Goal: Task Accomplishment & Management: Manage account settings

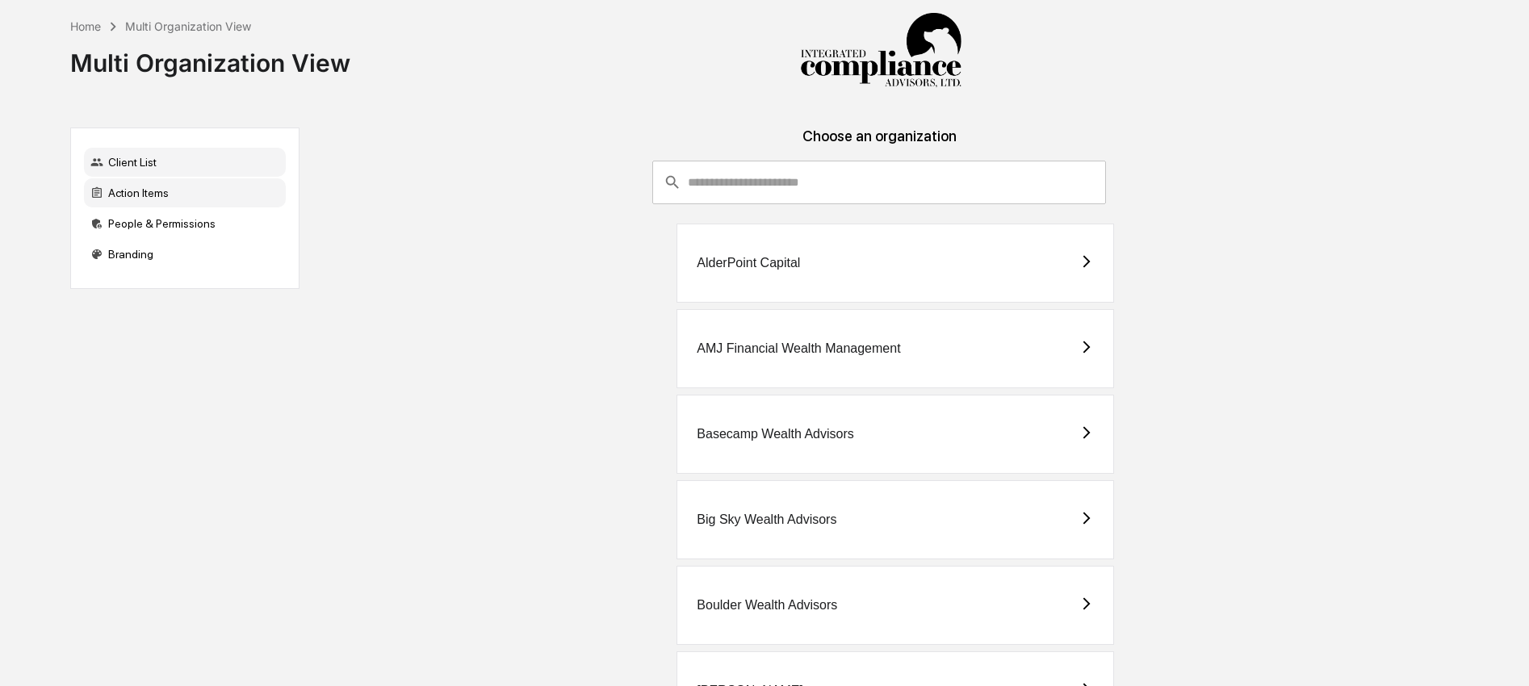
click at [137, 194] on div "Action Items" at bounding box center [185, 192] width 202 height 29
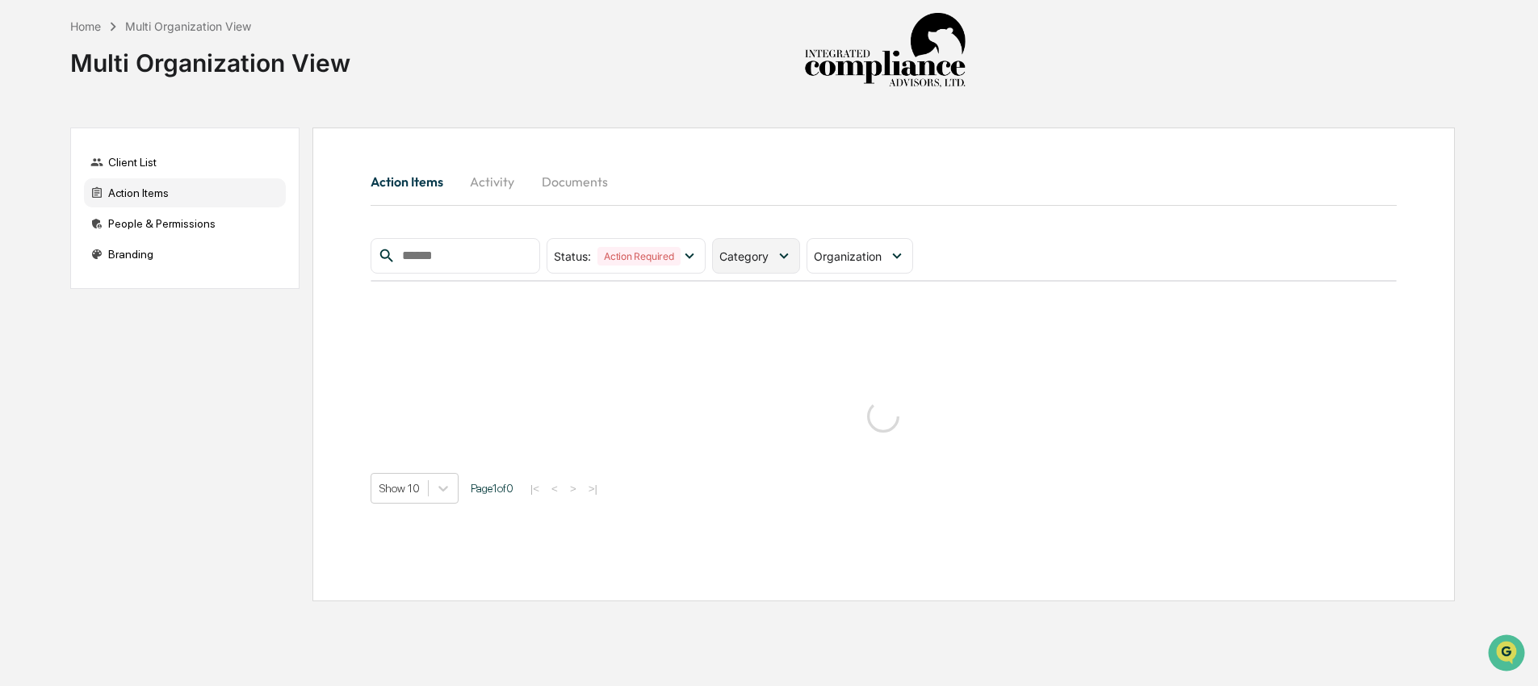
click at [752, 253] on span "Category" at bounding box center [743, 256] width 49 height 14
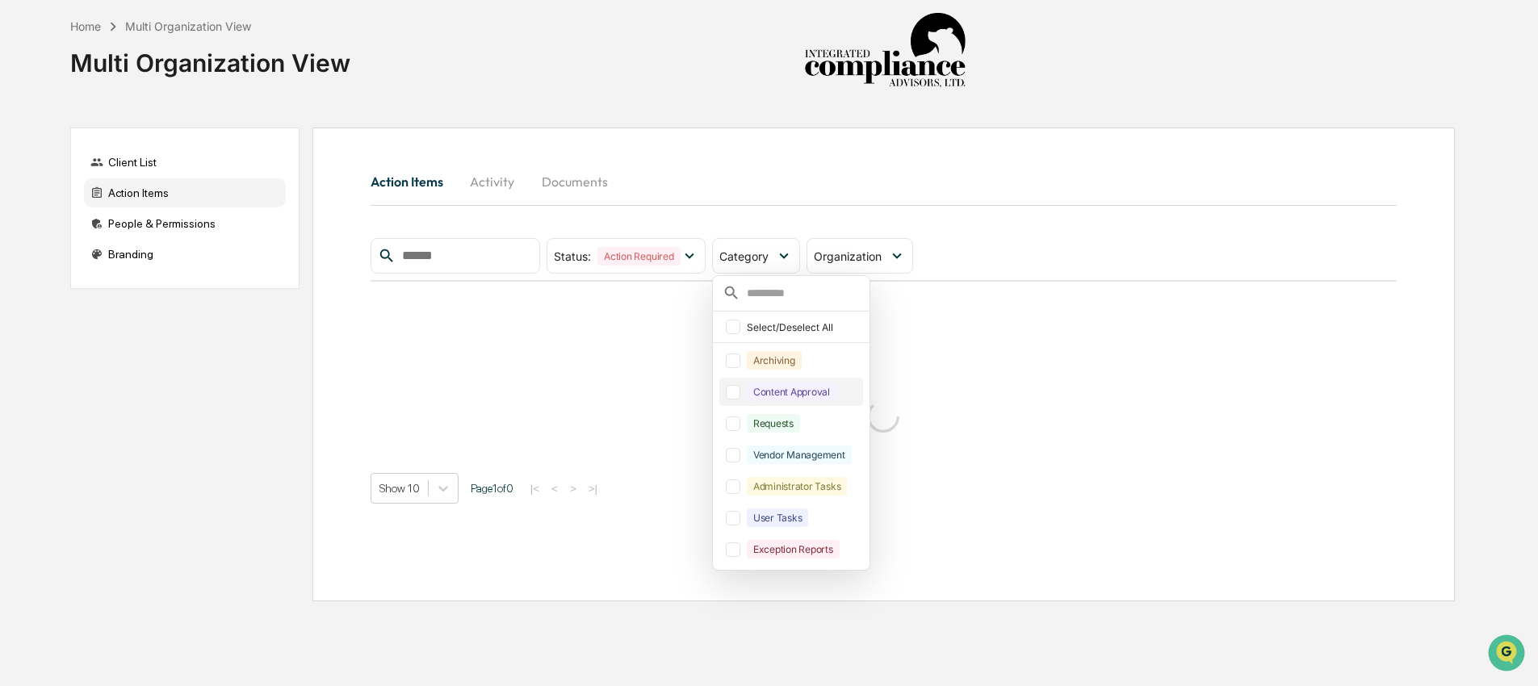
click at [740, 396] on div at bounding box center [733, 392] width 15 height 15
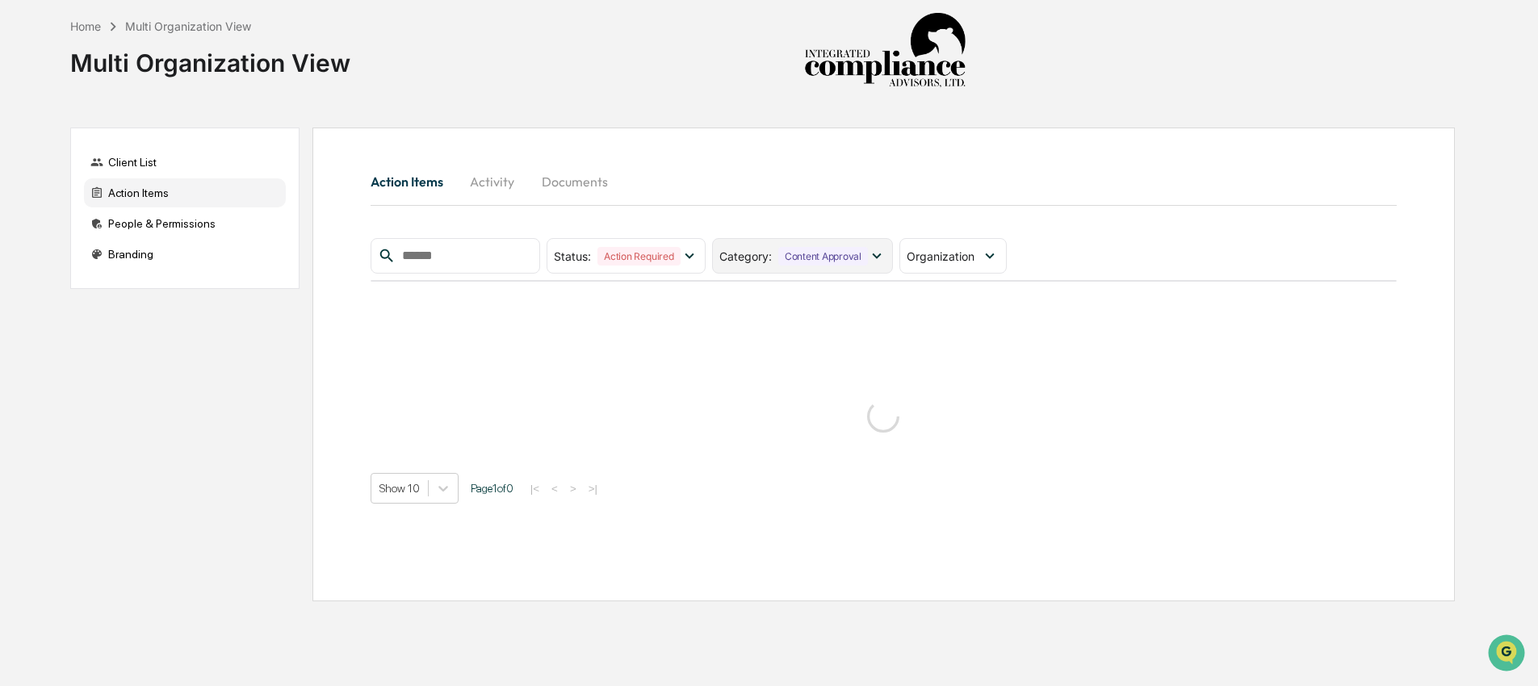
click at [852, 251] on div "Content Approval" at bounding box center [823, 256] width 90 height 19
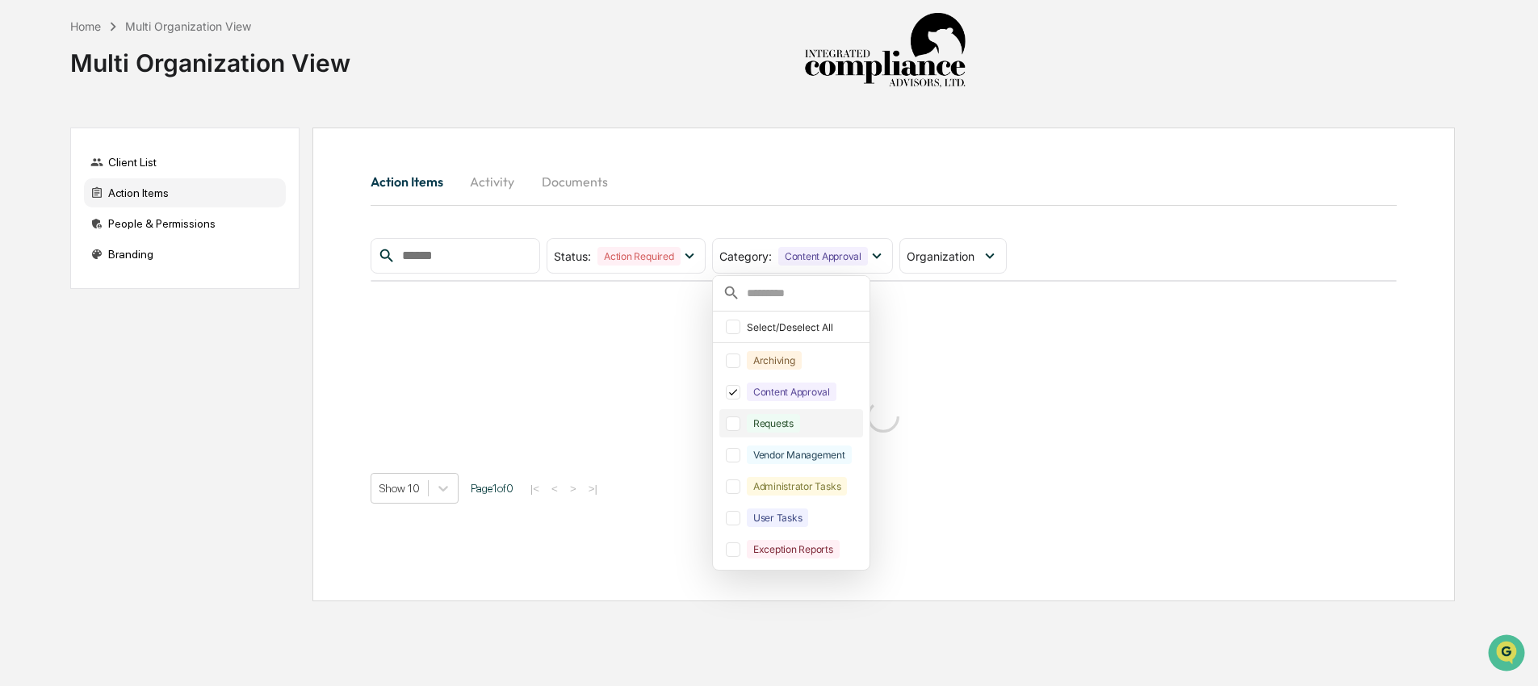
click at [777, 418] on div "Requests" at bounding box center [773, 423] width 53 height 19
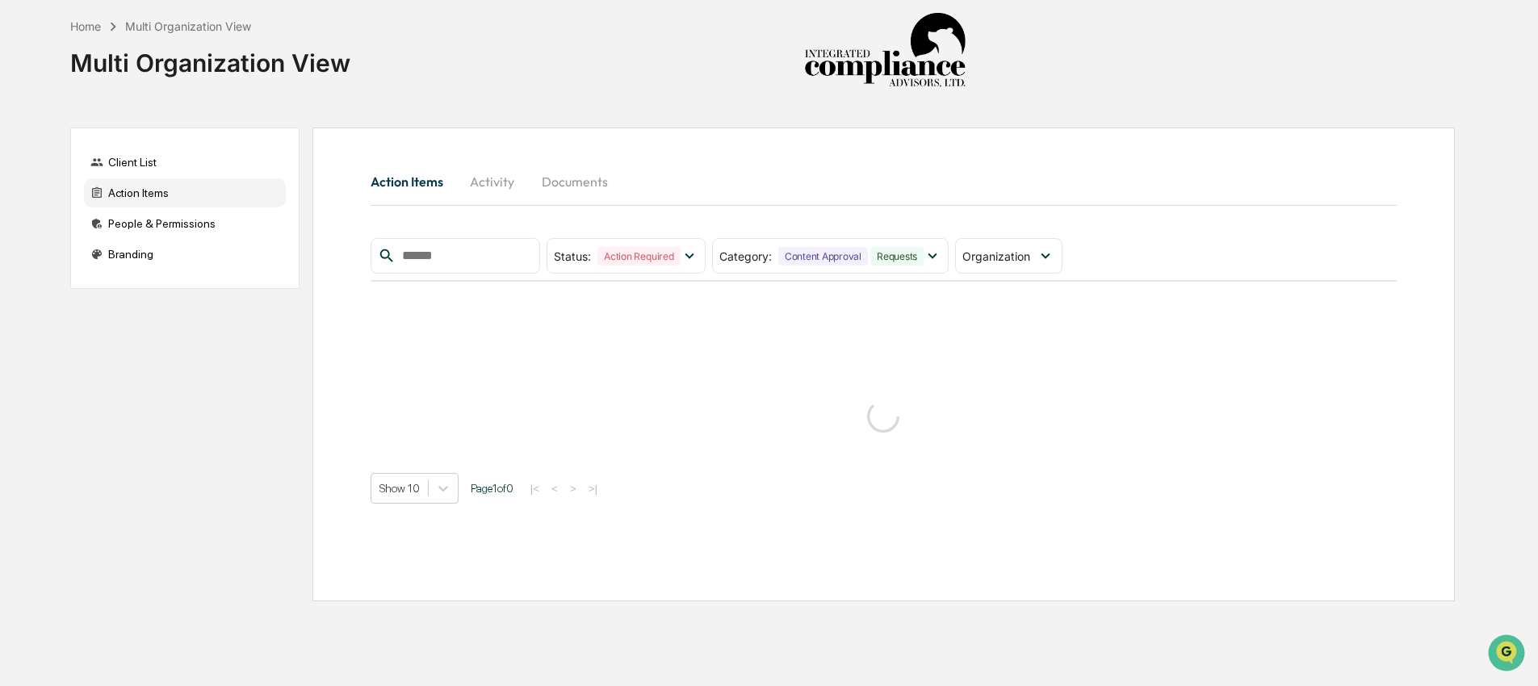
click at [1046, 199] on div "Action Items Activity Documents" at bounding box center [884, 181] width 1026 height 39
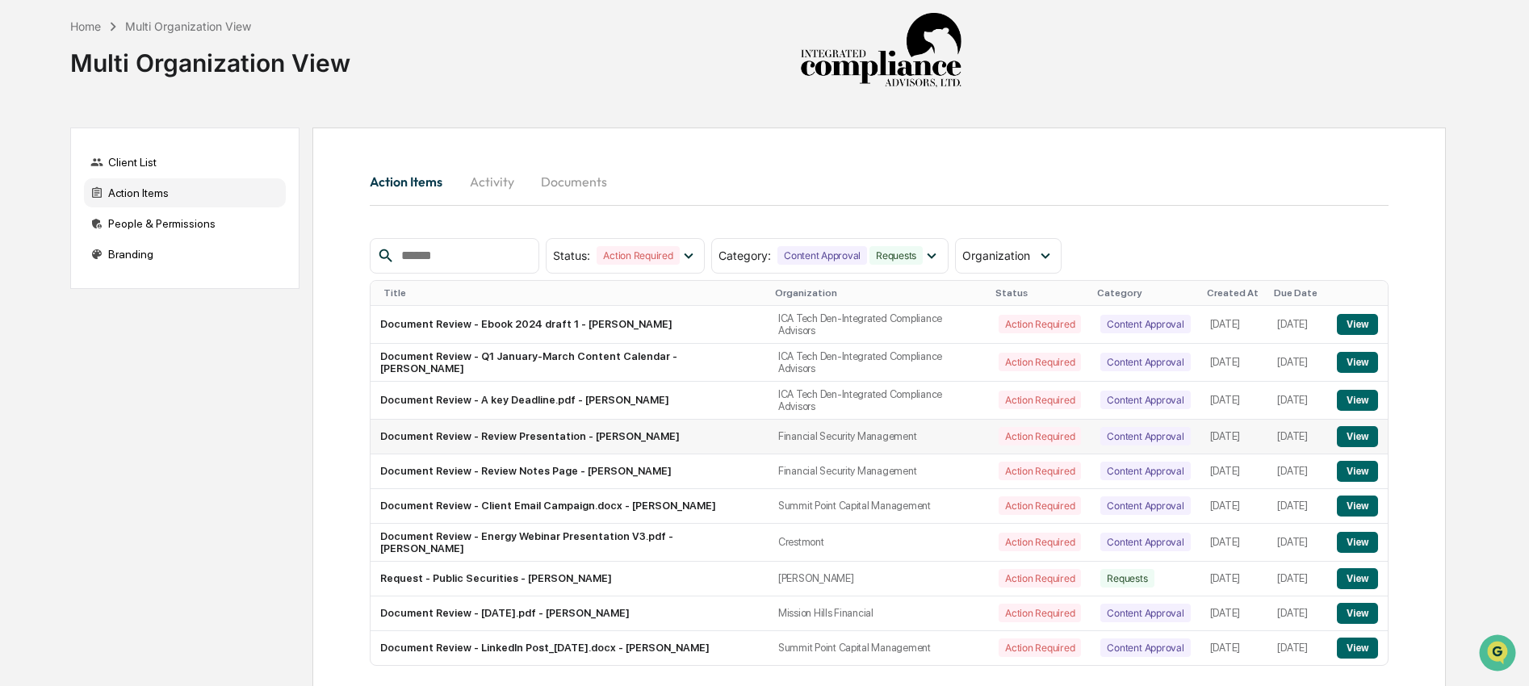
click at [1354, 441] on button "View" at bounding box center [1357, 436] width 41 height 21
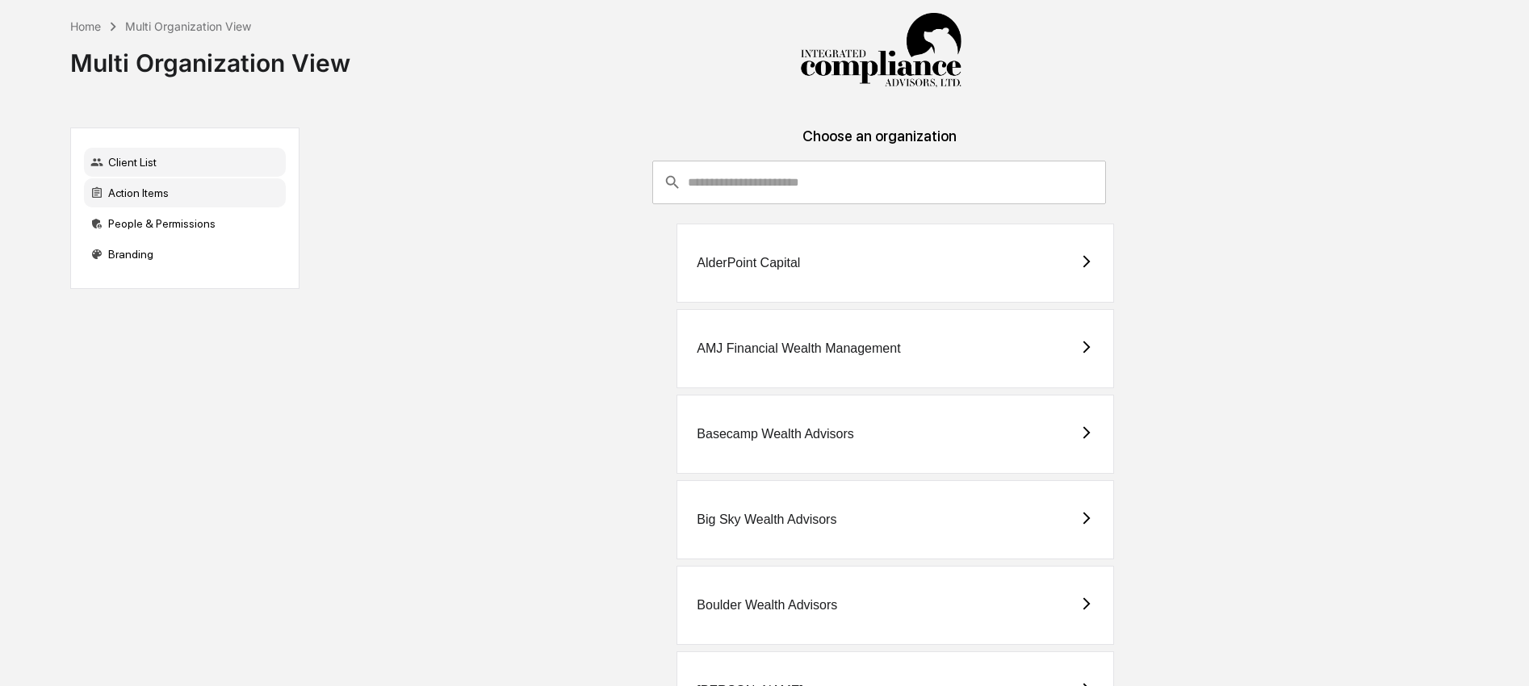
click at [165, 195] on div "Action Items" at bounding box center [185, 192] width 202 height 29
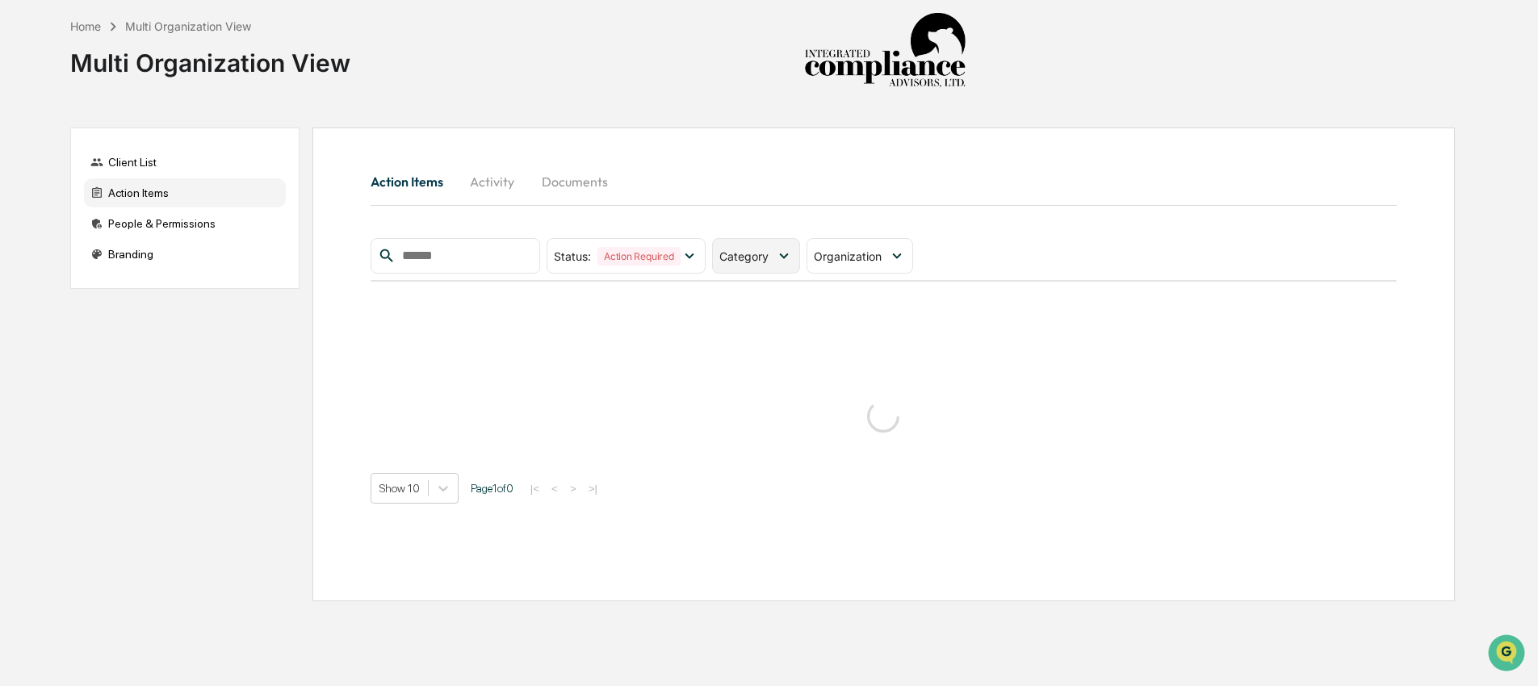
click at [757, 268] on div "Category" at bounding box center [756, 256] width 88 height 36
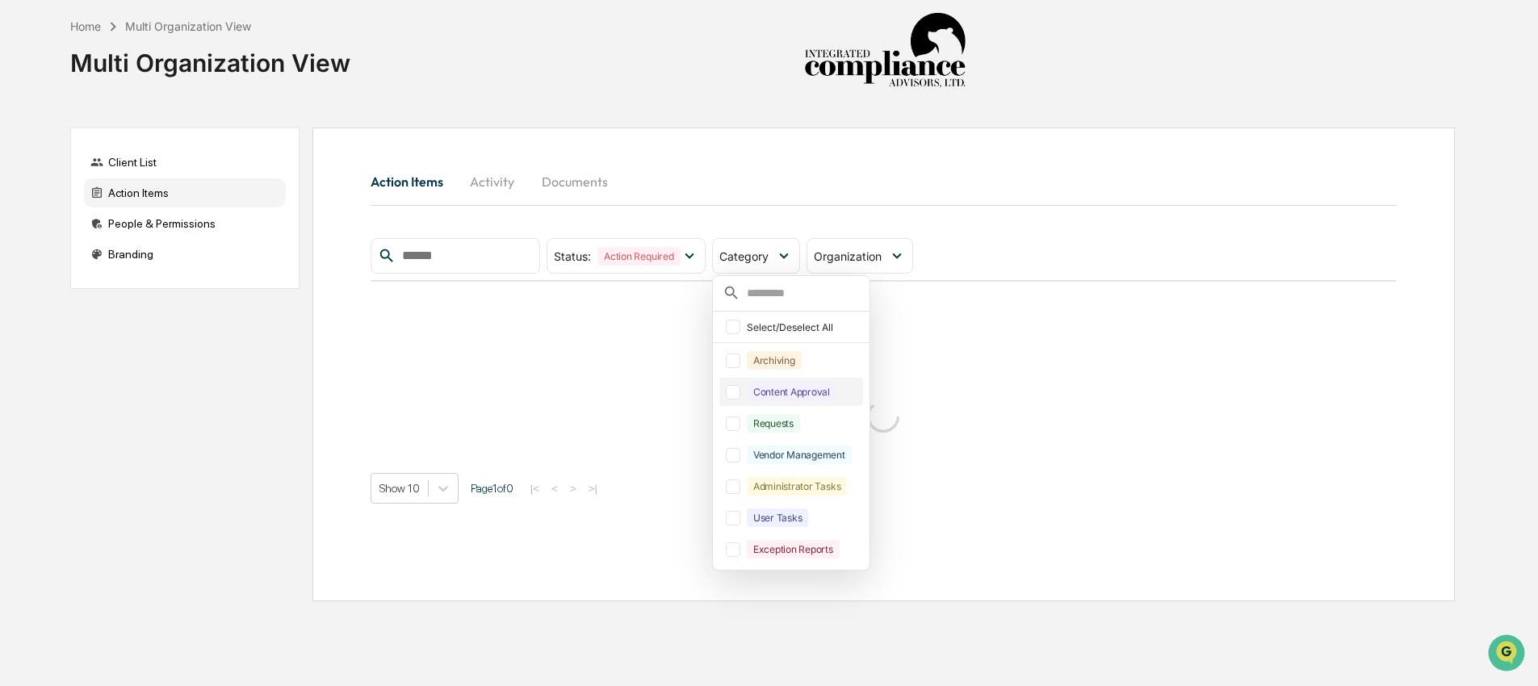
click at [761, 396] on div "Content Approval" at bounding box center [792, 392] width 90 height 19
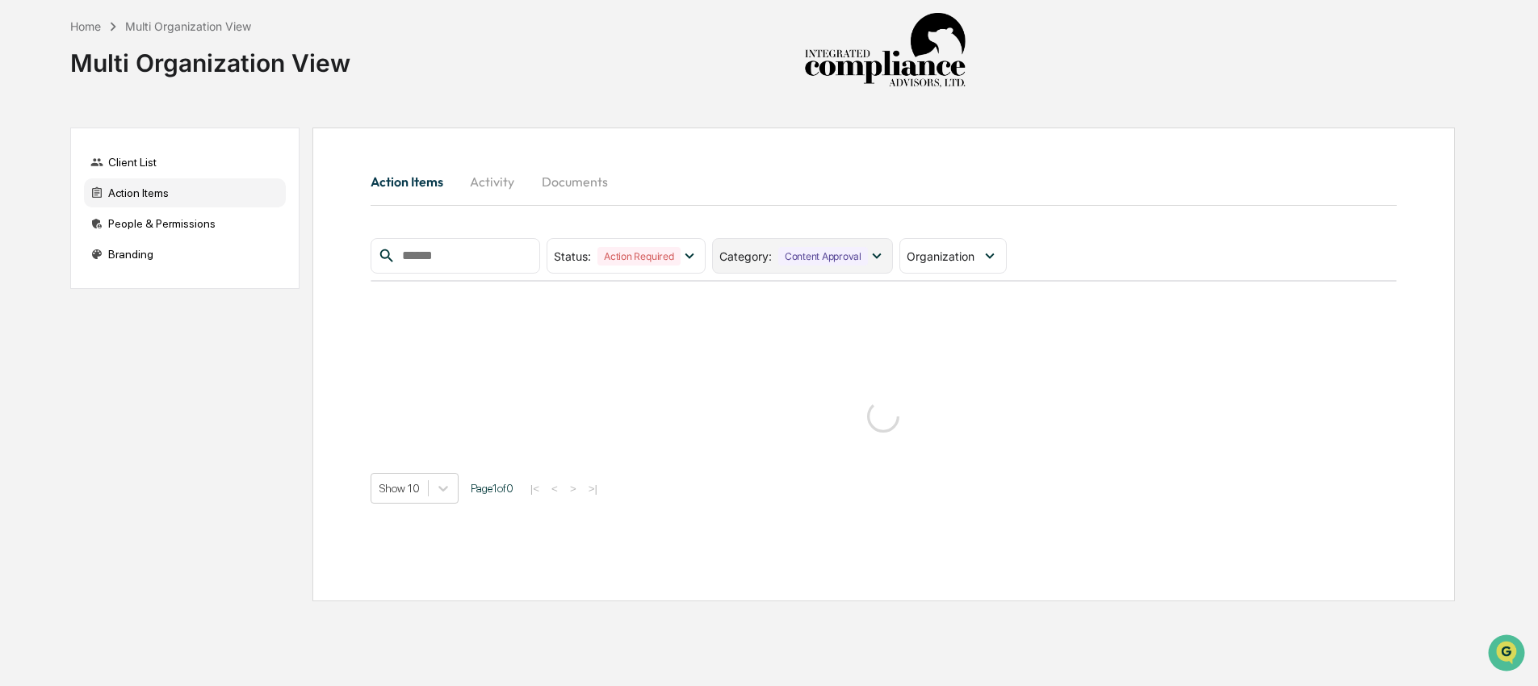
click at [826, 258] on div "Content Approval" at bounding box center [823, 256] width 90 height 19
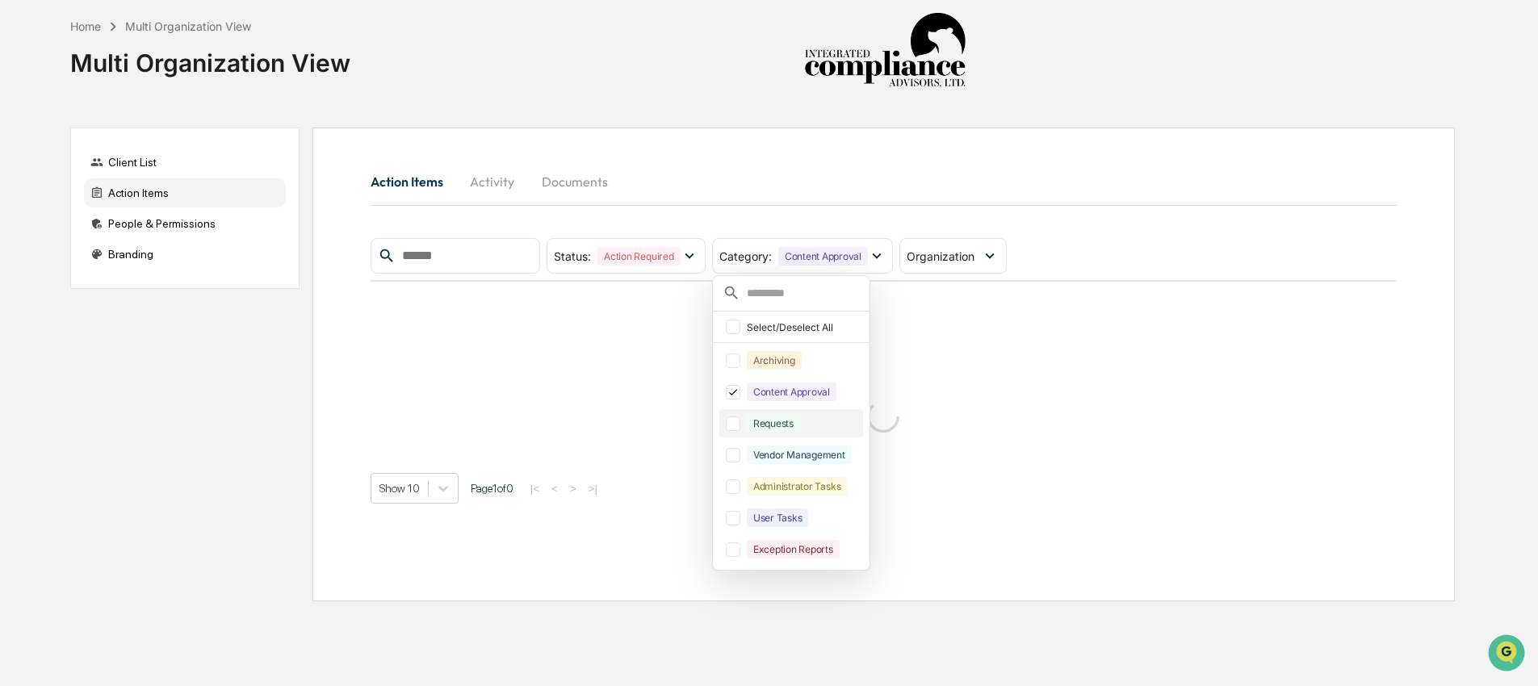
click at [772, 419] on div "Requests" at bounding box center [773, 423] width 53 height 19
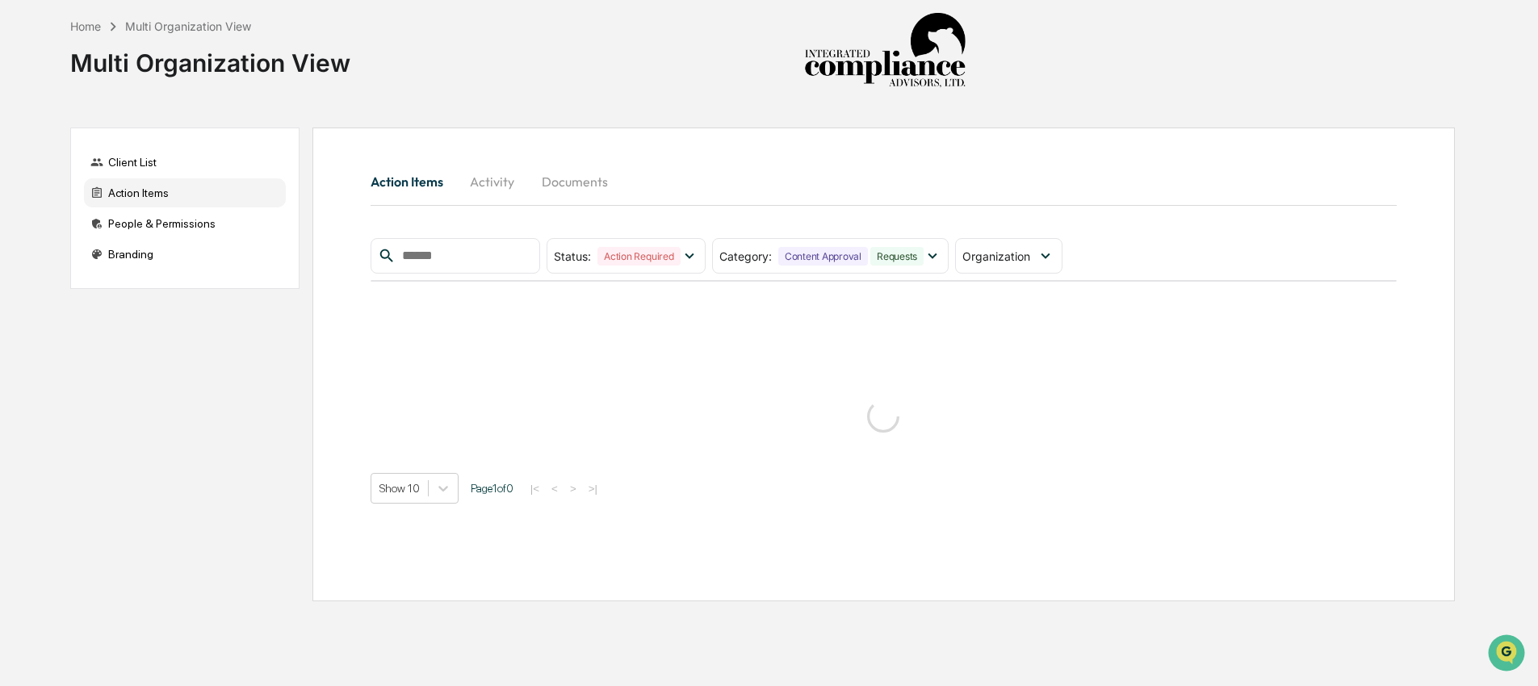
click at [824, 209] on div "Action Items Activity Documents Status : Action Required Select/Deselect All Ac…" at bounding box center [884, 333] width 1026 height 342
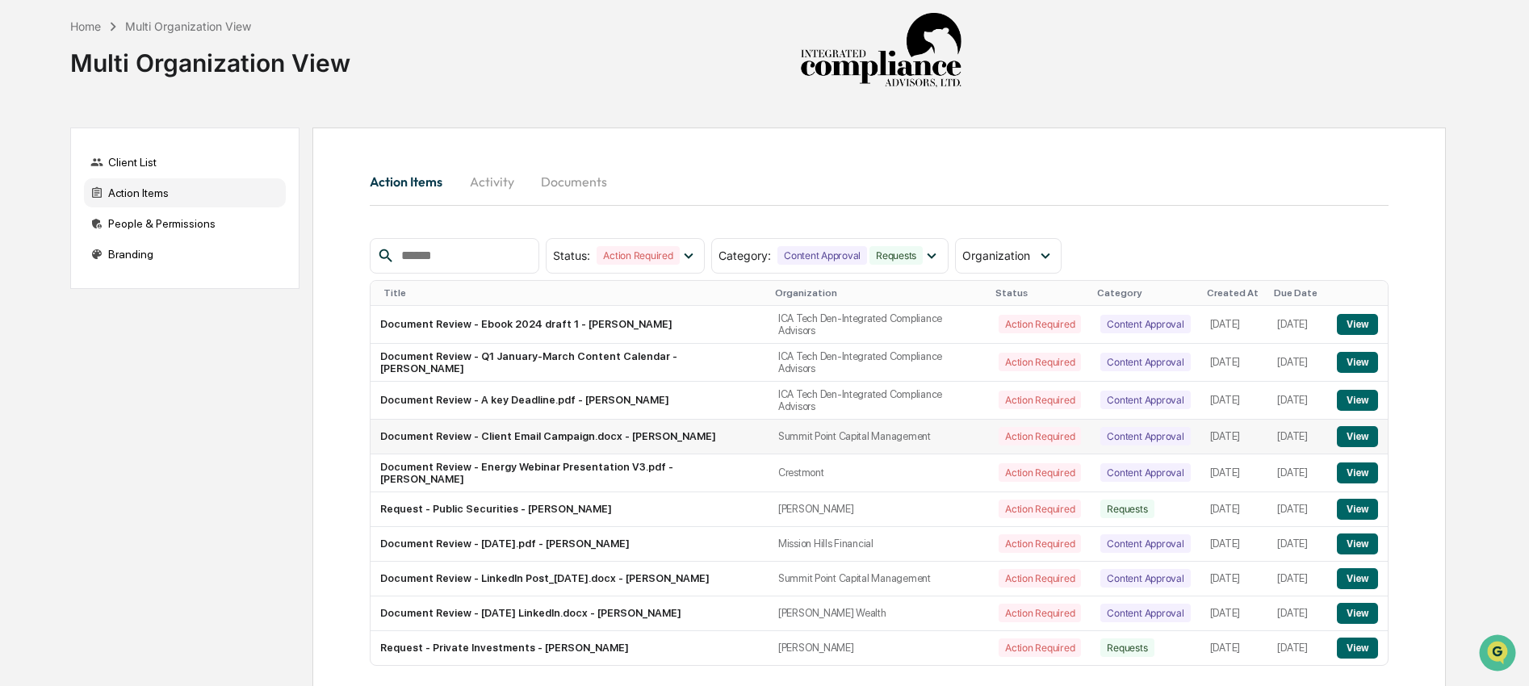
click at [1361, 440] on button "View" at bounding box center [1357, 436] width 41 height 21
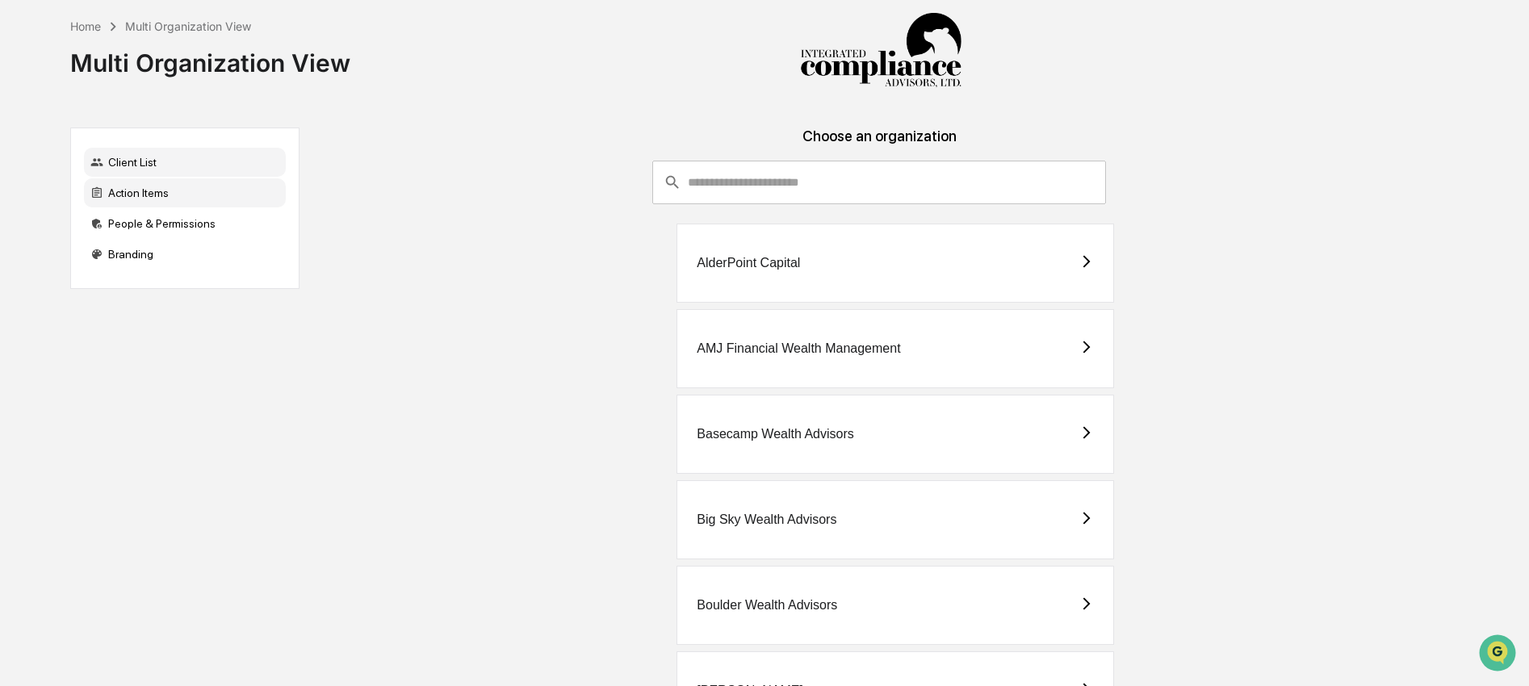
click at [136, 192] on div "Action Items" at bounding box center [185, 192] width 202 height 29
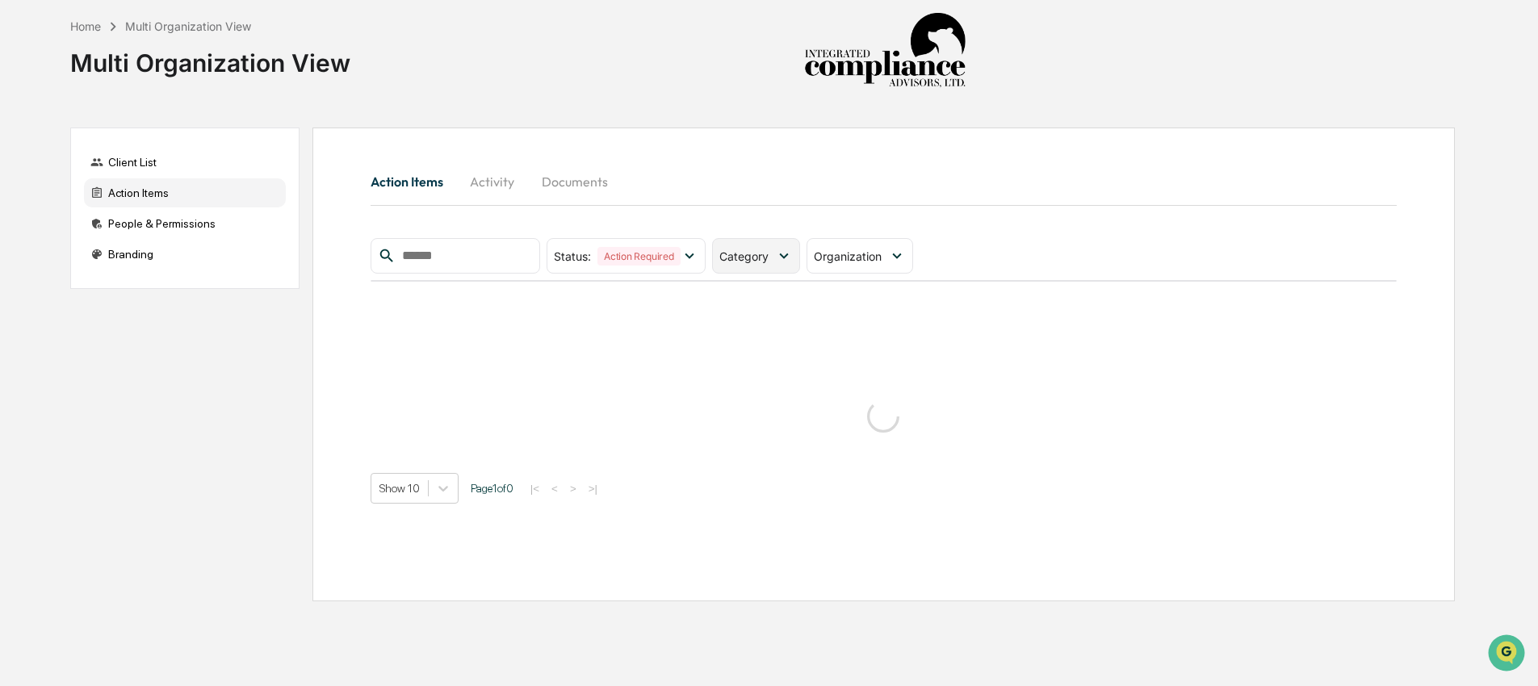
click at [731, 249] on span "Category" at bounding box center [743, 256] width 49 height 14
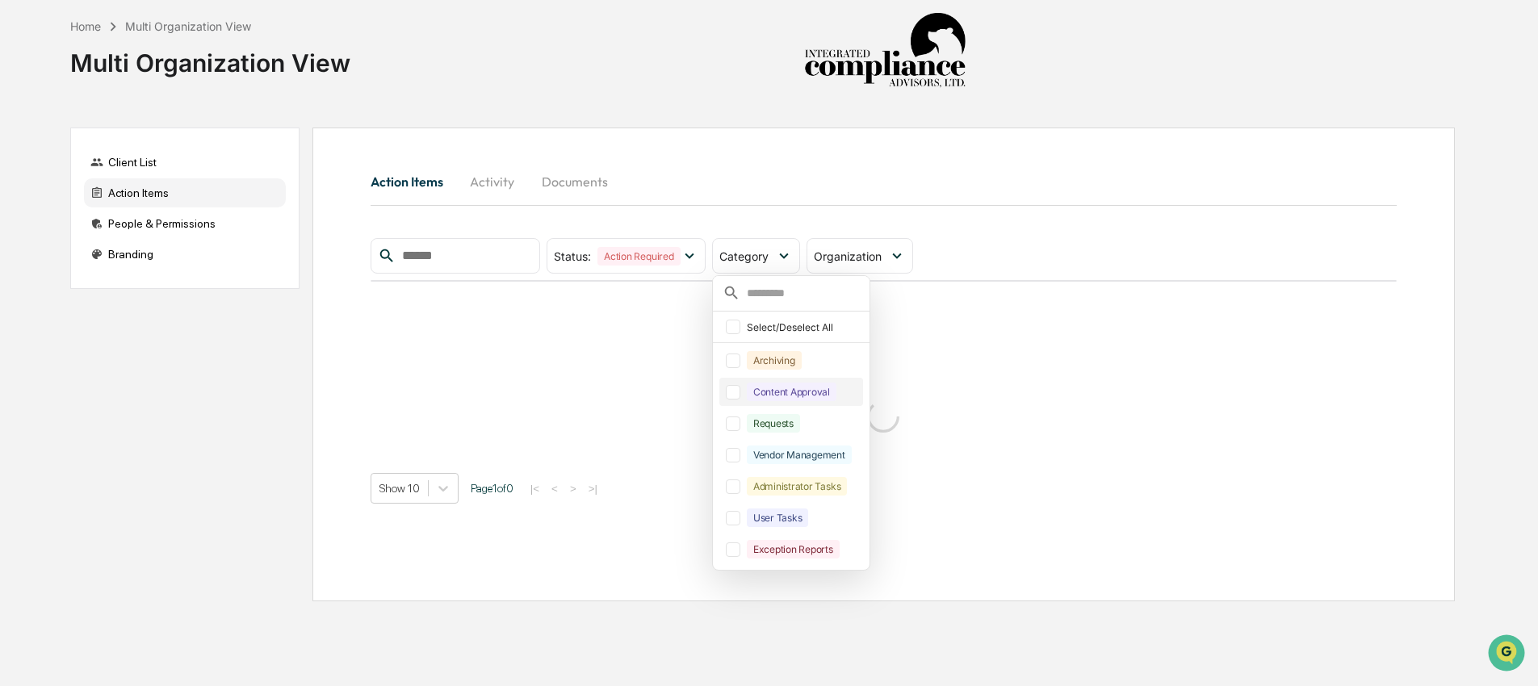
click at [762, 391] on div "Content Approval" at bounding box center [792, 392] width 90 height 19
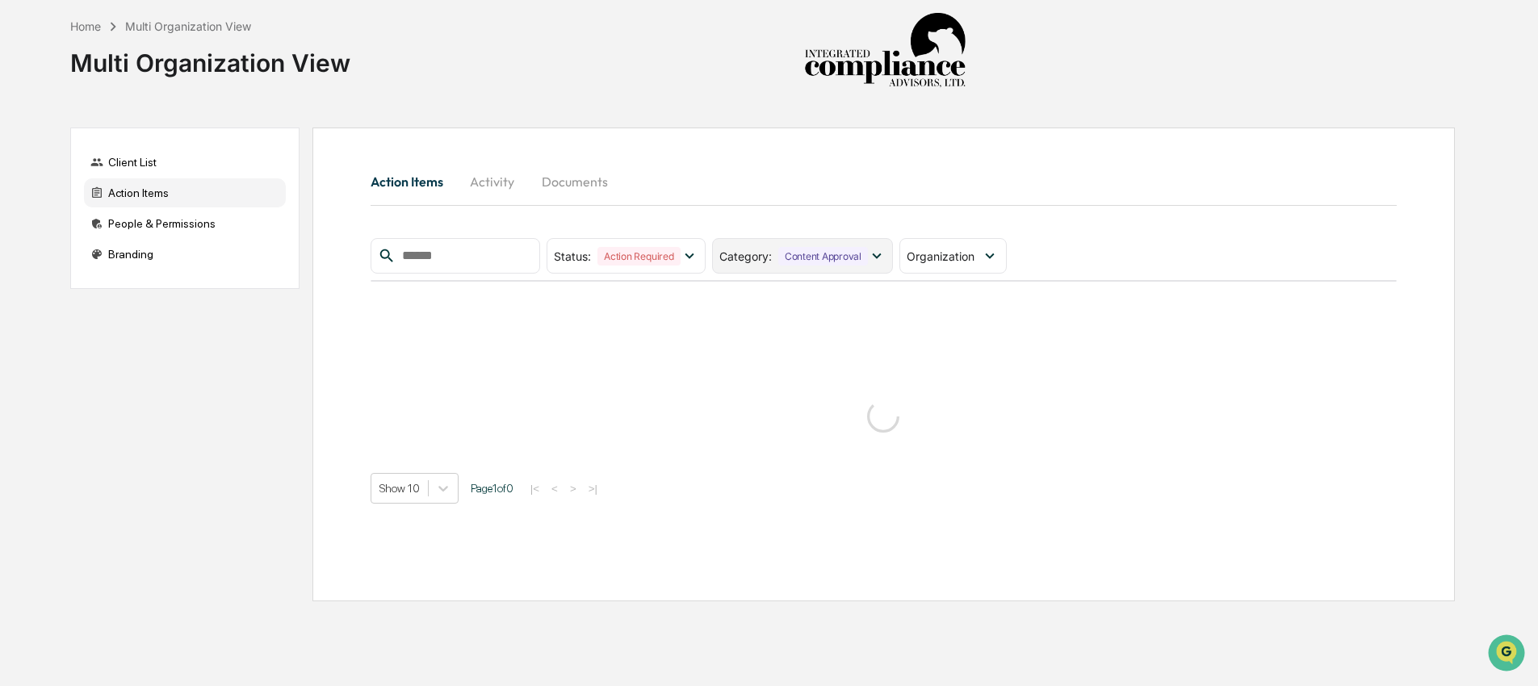
click at [790, 264] on div "Content Approval" at bounding box center [823, 256] width 90 height 19
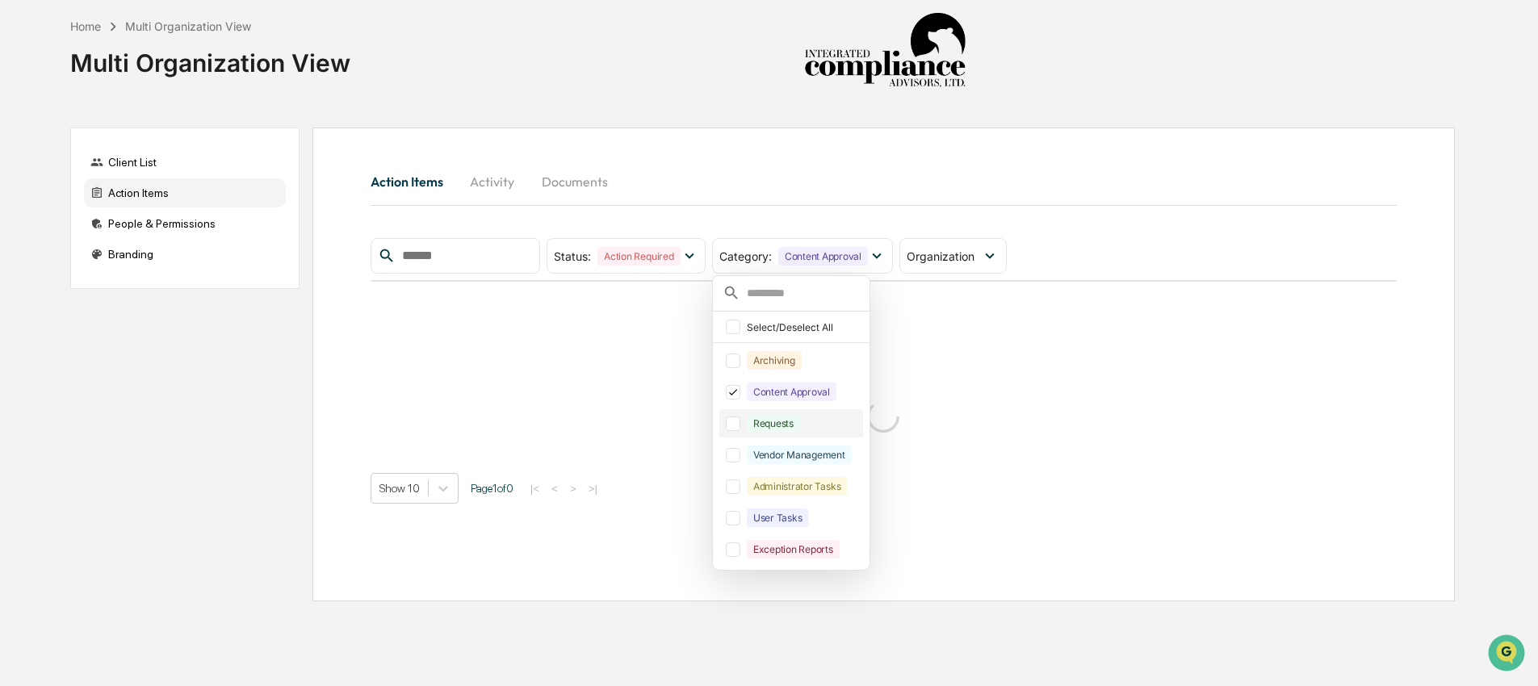
click at [796, 423] on div "Requests" at bounding box center [773, 423] width 53 height 19
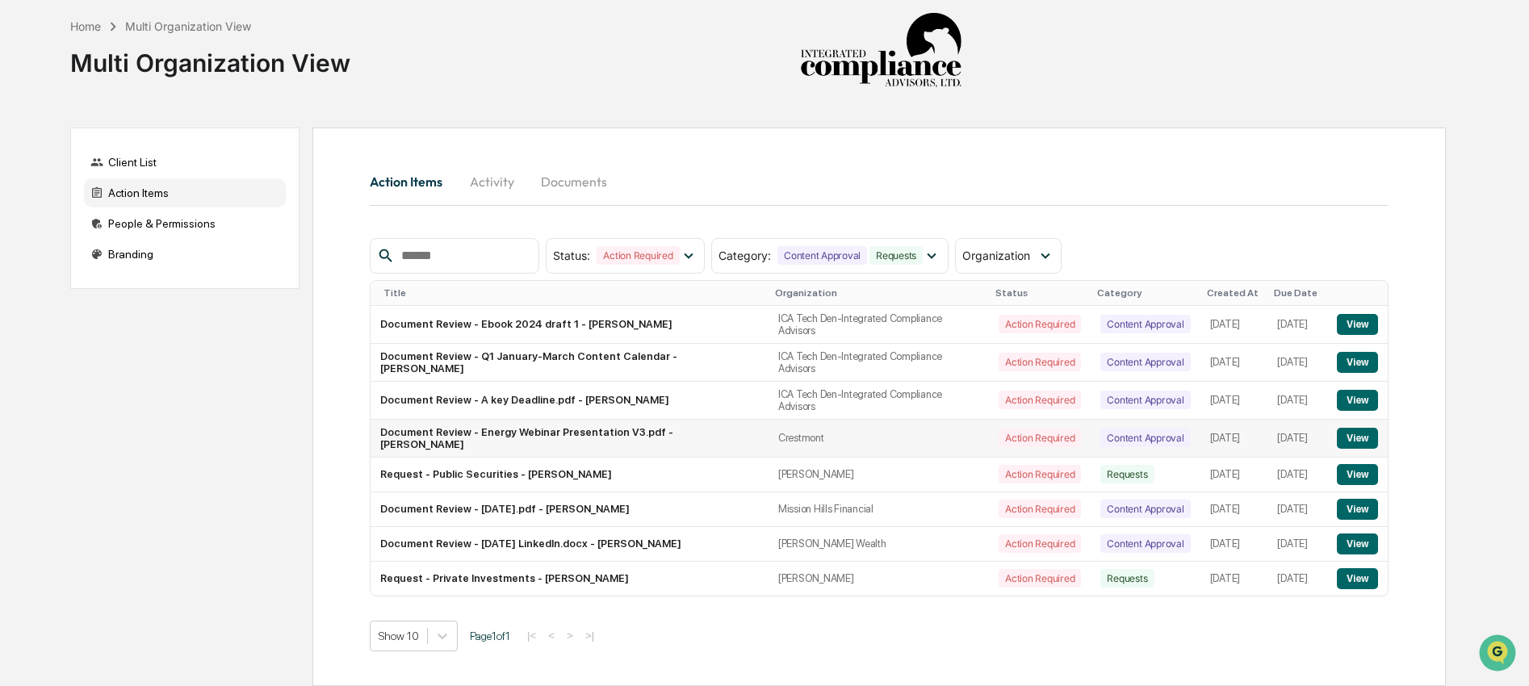
click at [1360, 444] on button "View" at bounding box center [1357, 438] width 41 height 21
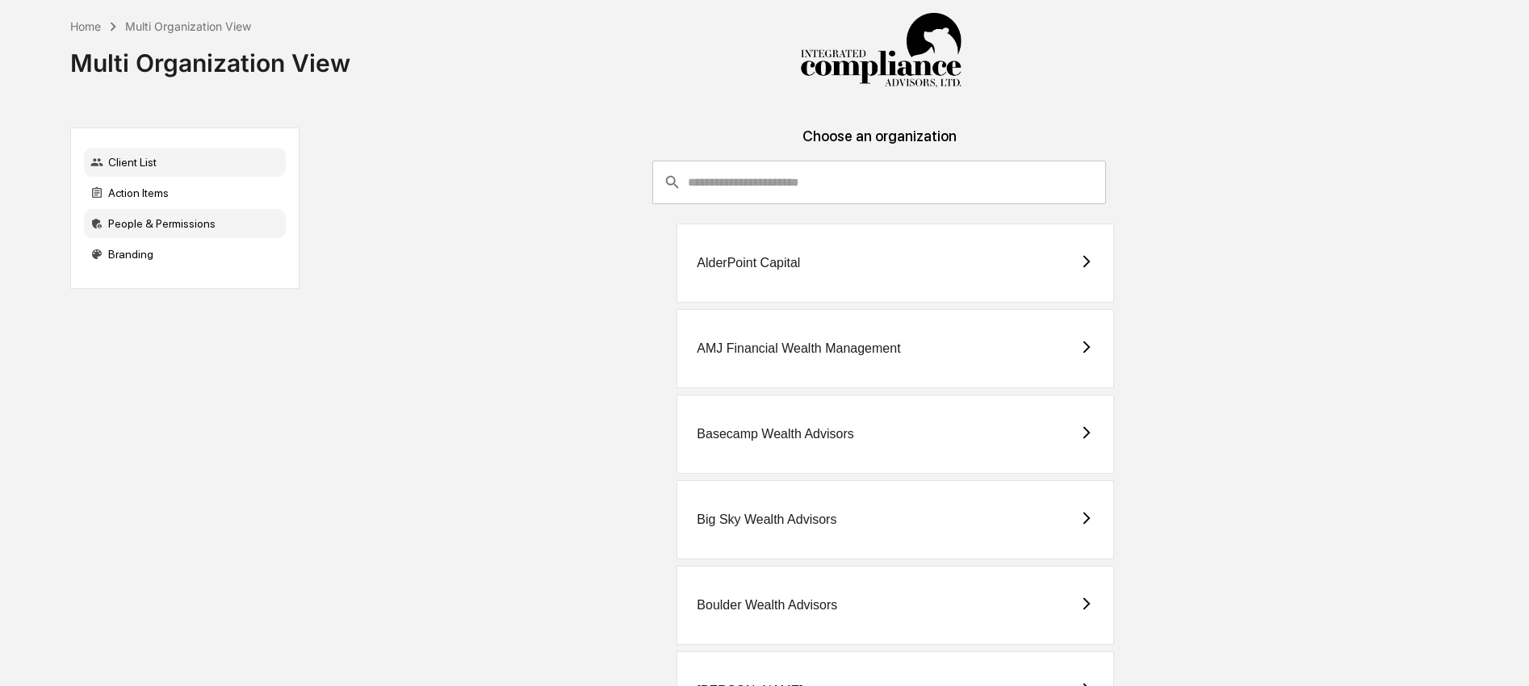
click at [174, 226] on div "People & Permissions" at bounding box center [185, 223] width 202 height 29
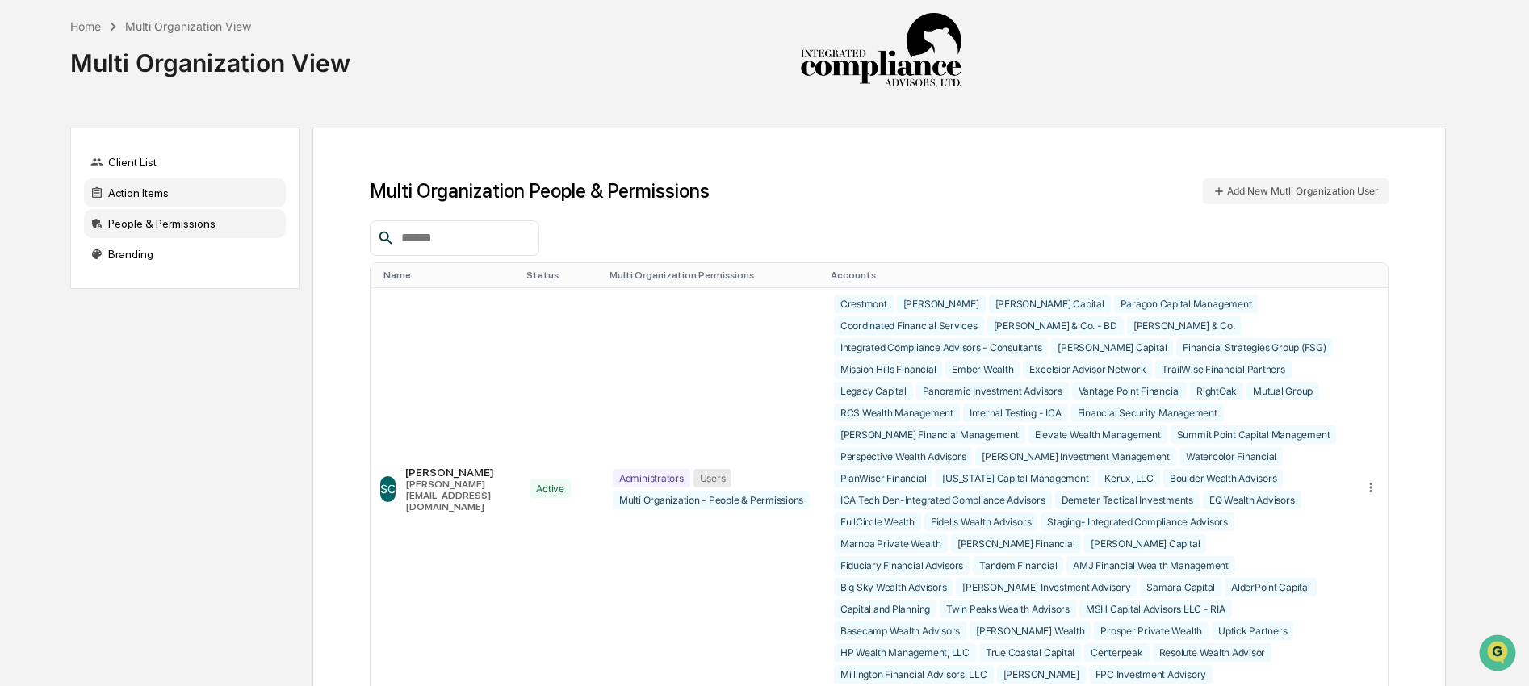
click at [183, 203] on div "Action Items" at bounding box center [185, 192] width 202 height 29
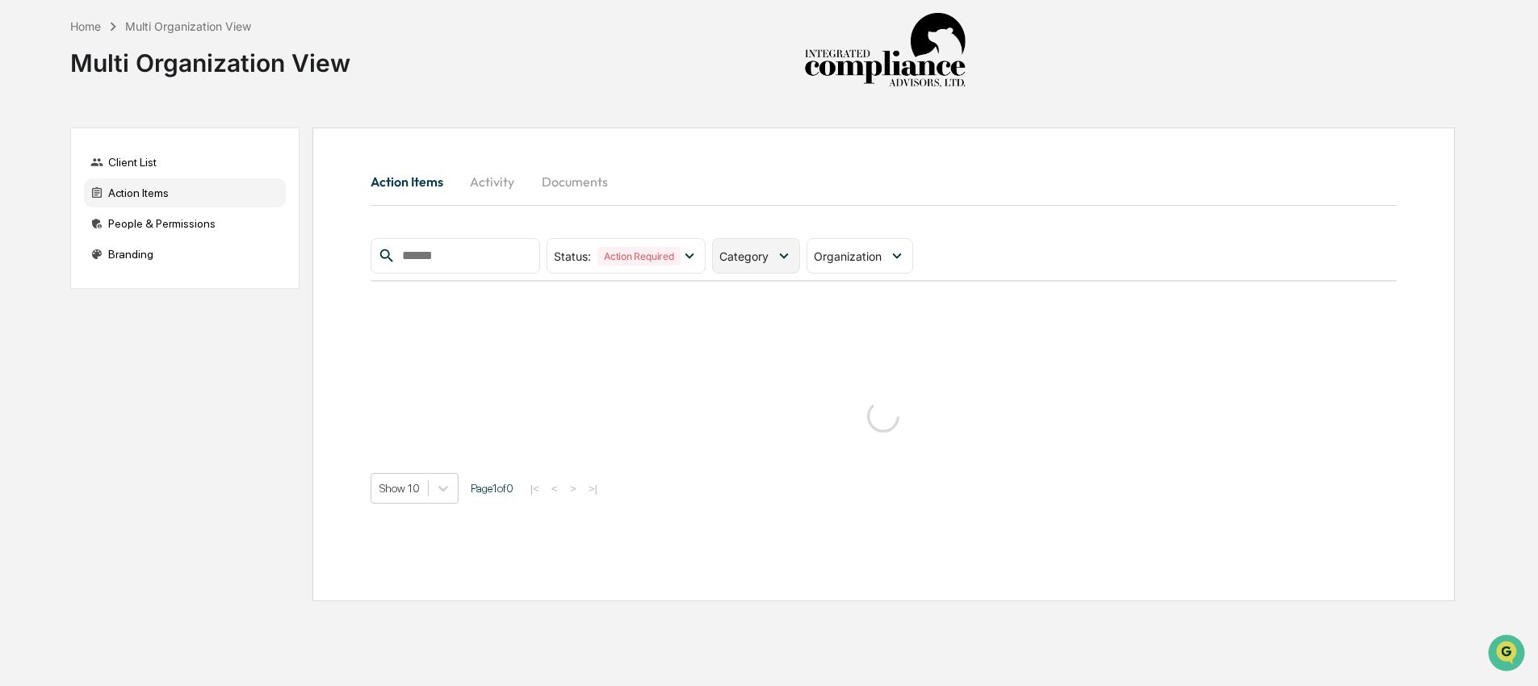
click at [764, 266] on div "Category" at bounding box center [756, 256] width 88 height 36
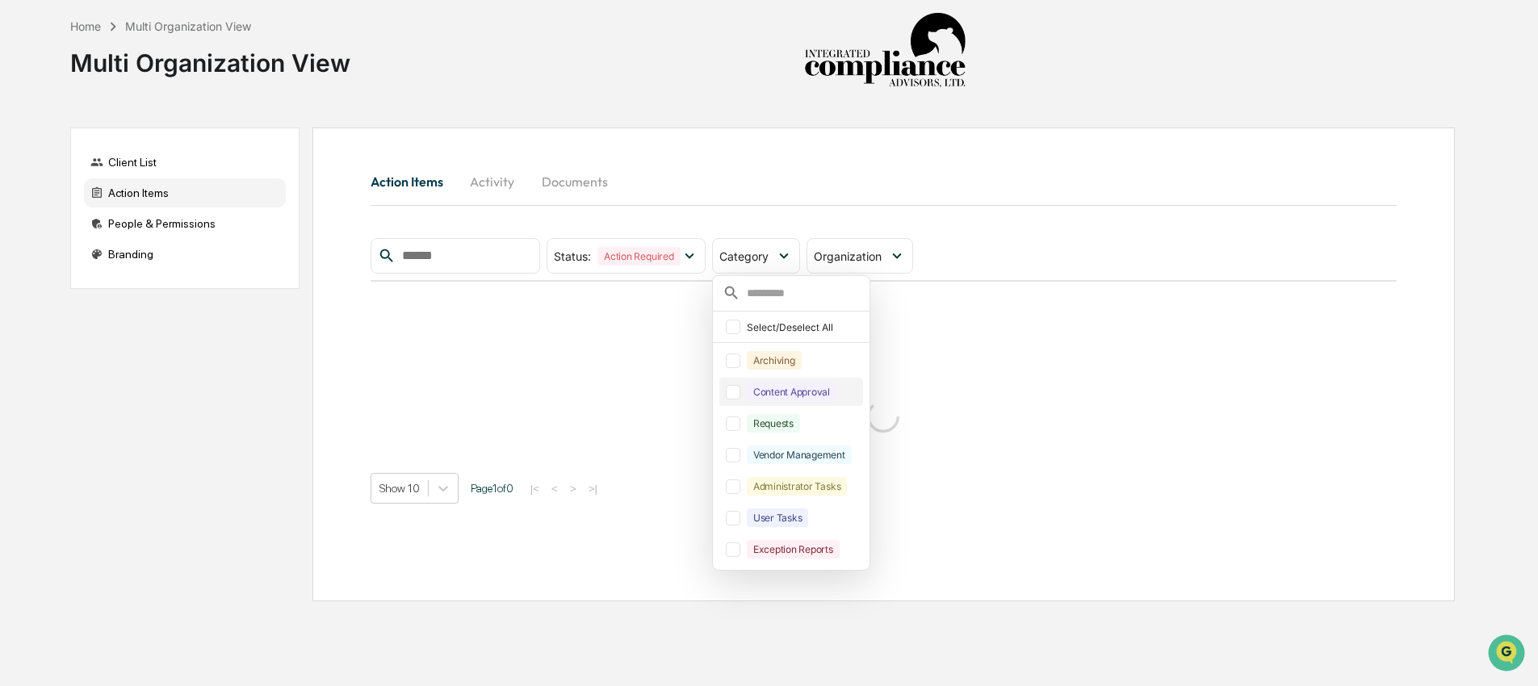
click at [778, 400] on div "Content Approval" at bounding box center [792, 392] width 90 height 19
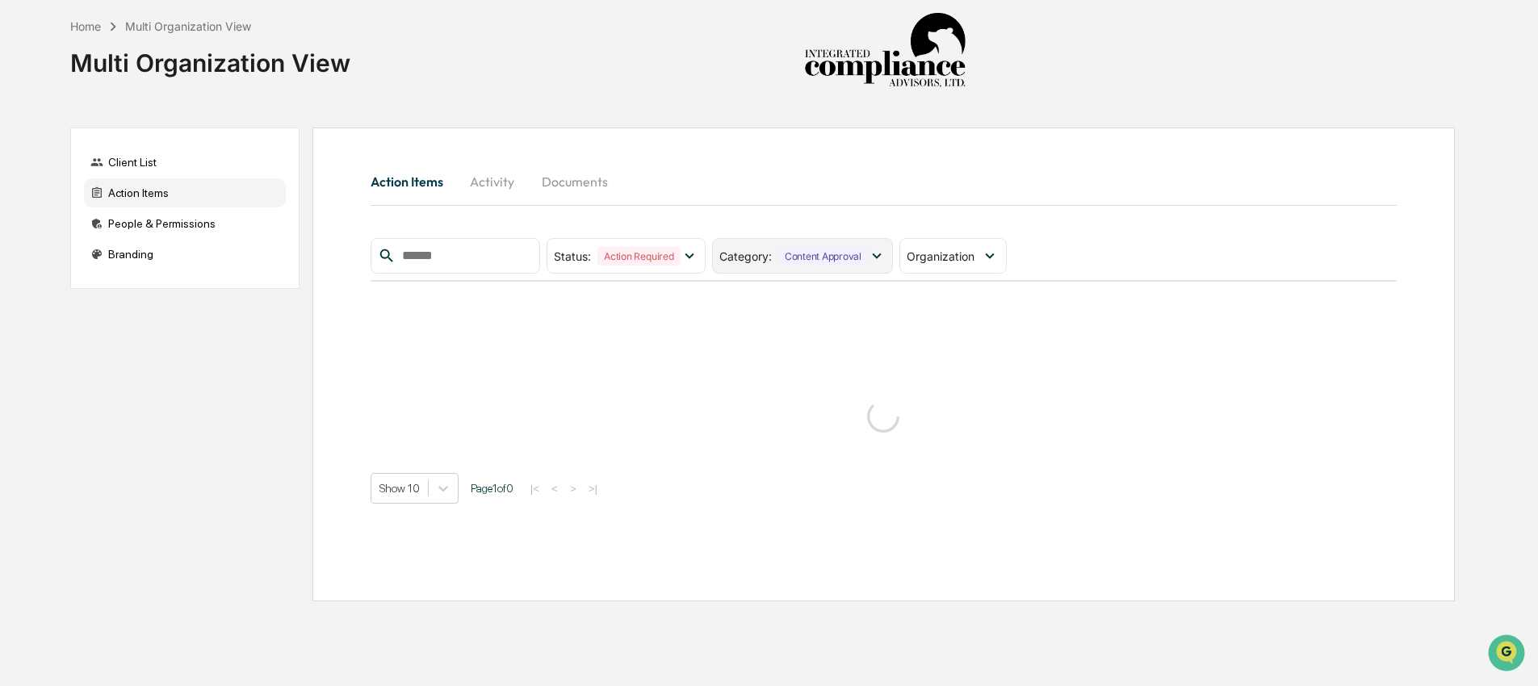
click at [828, 258] on div "Content Approval" at bounding box center [823, 256] width 90 height 19
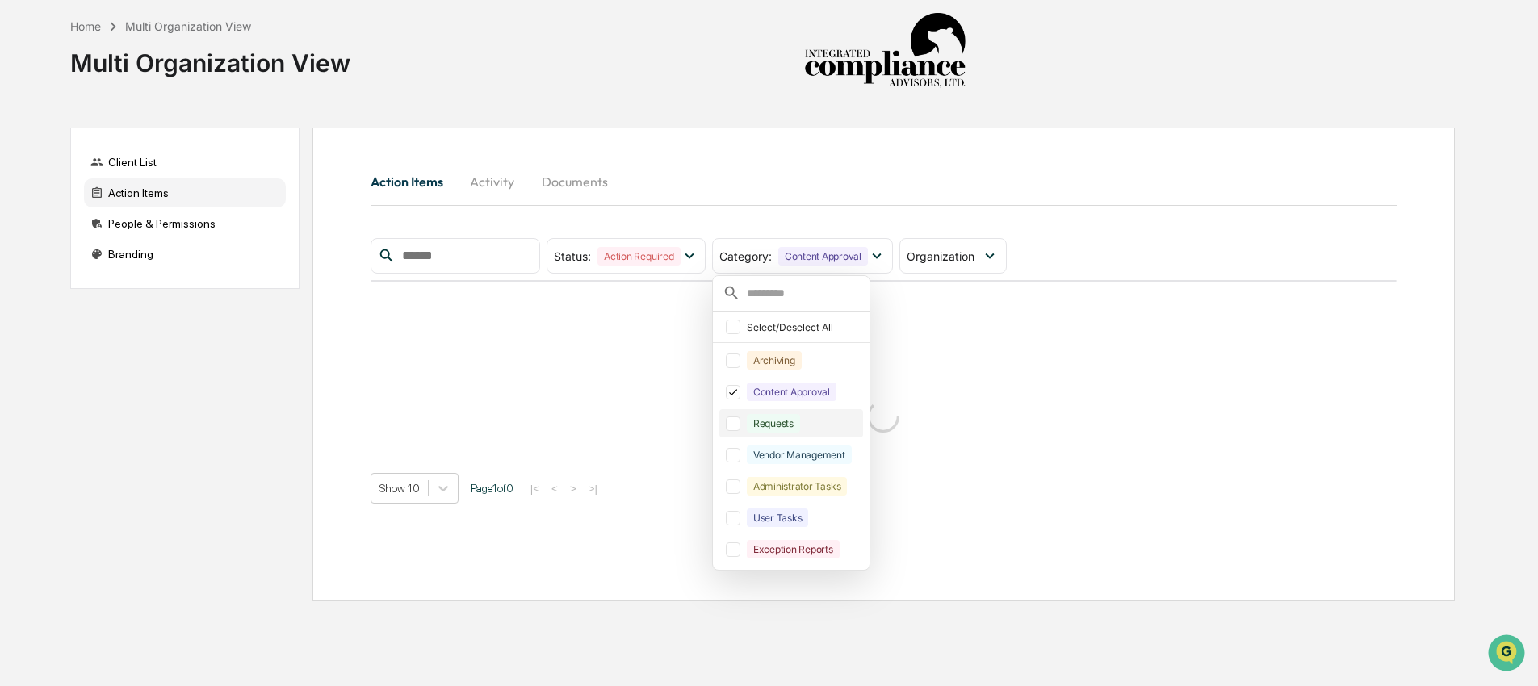
click at [776, 423] on div "Requests" at bounding box center [773, 423] width 53 height 19
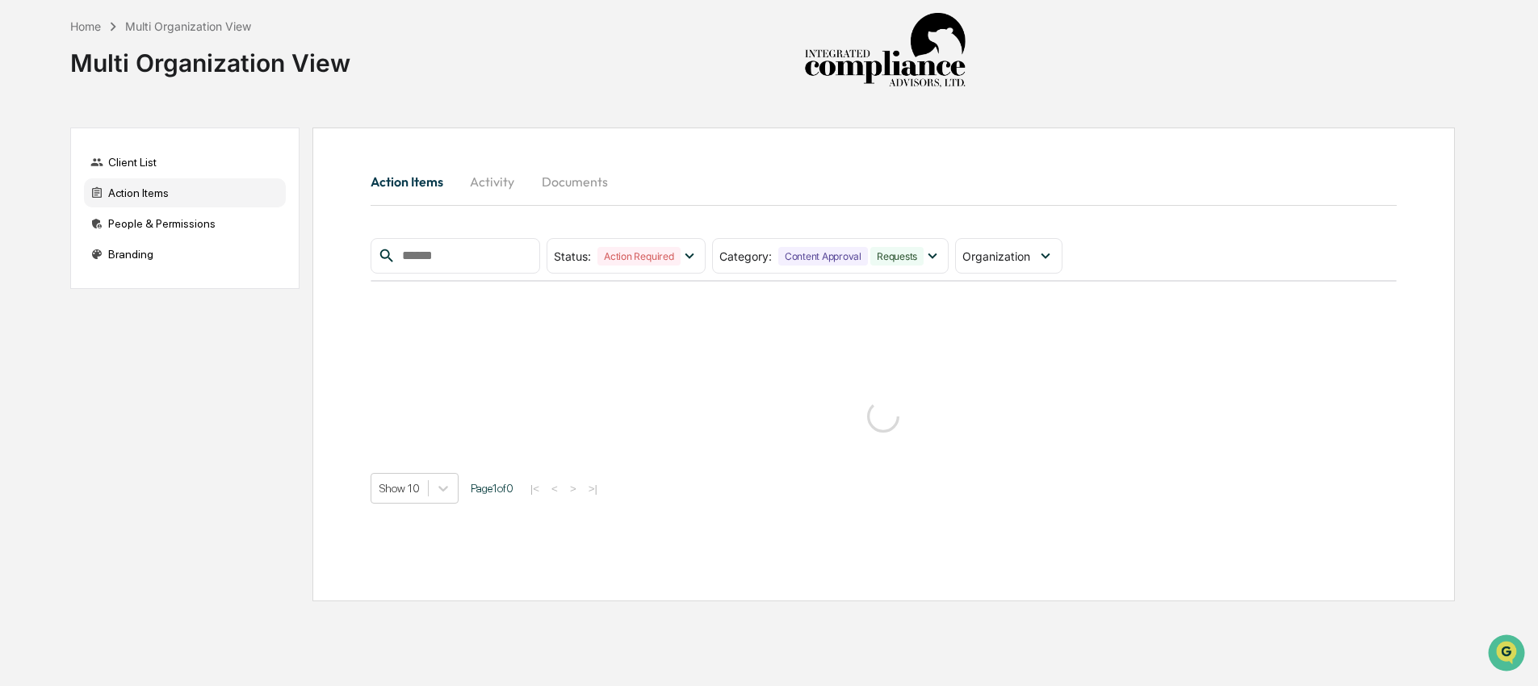
click at [1052, 177] on div "Action Items Activity Documents" at bounding box center [884, 181] width 1026 height 39
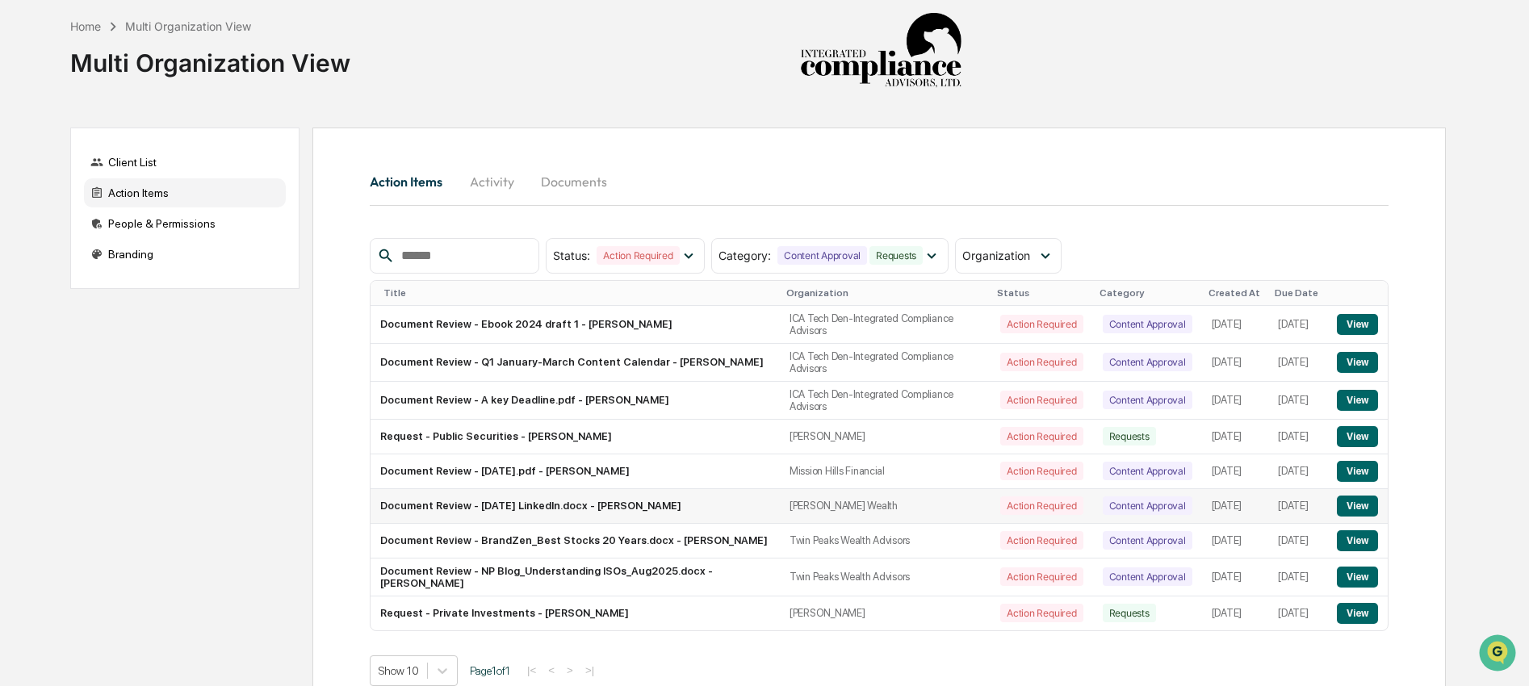
click at [1351, 517] on button "View" at bounding box center [1357, 506] width 41 height 21
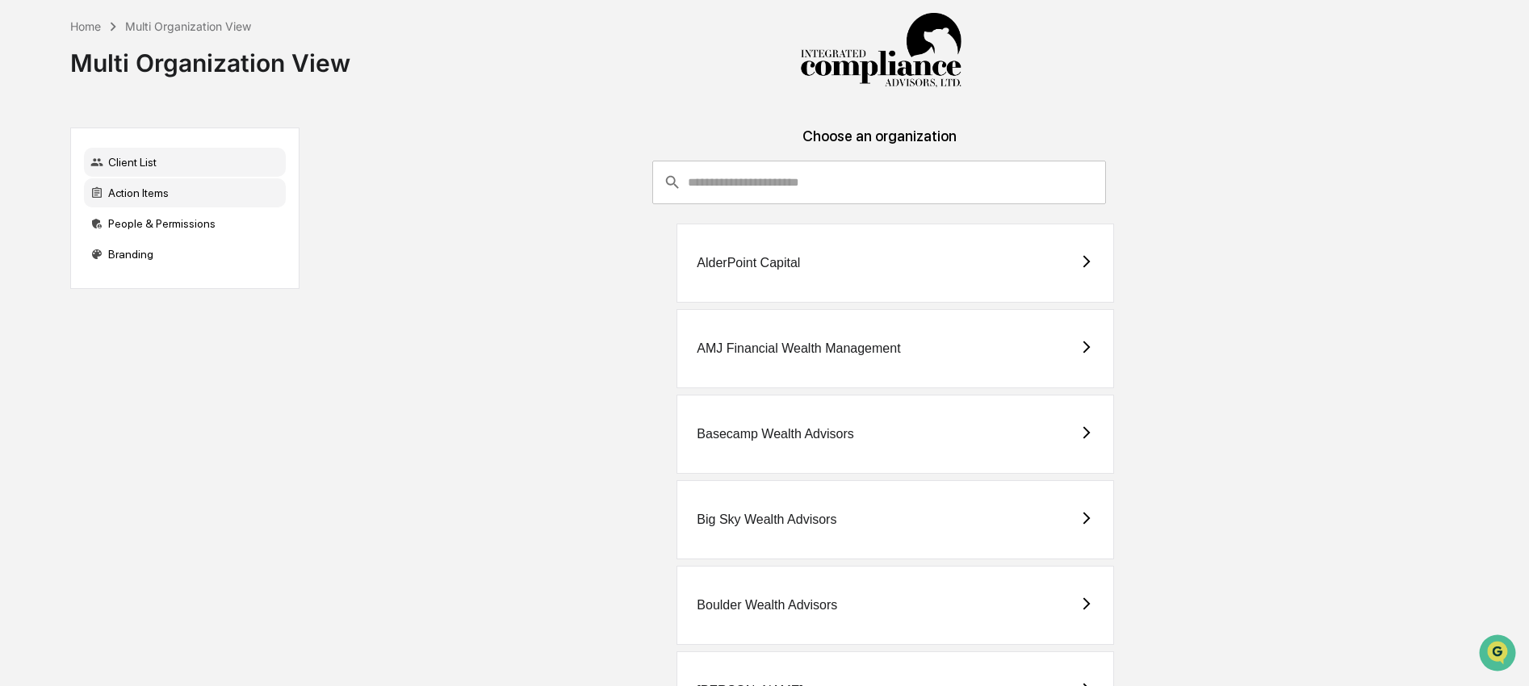
click at [118, 199] on div "Action Items" at bounding box center [185, 192] width 202 height 29
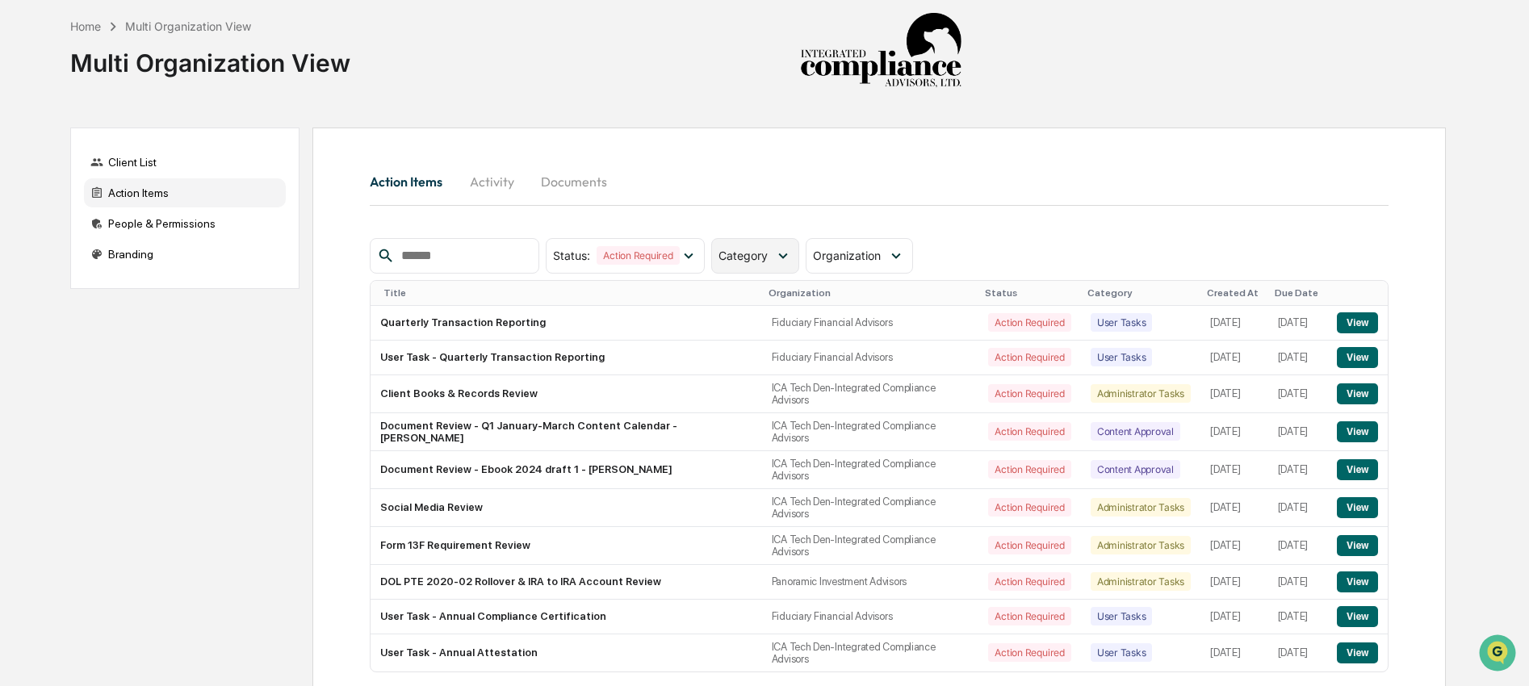
click at [768, 262] on span "Category" at bounding box center [743, 256] width 49 height 14
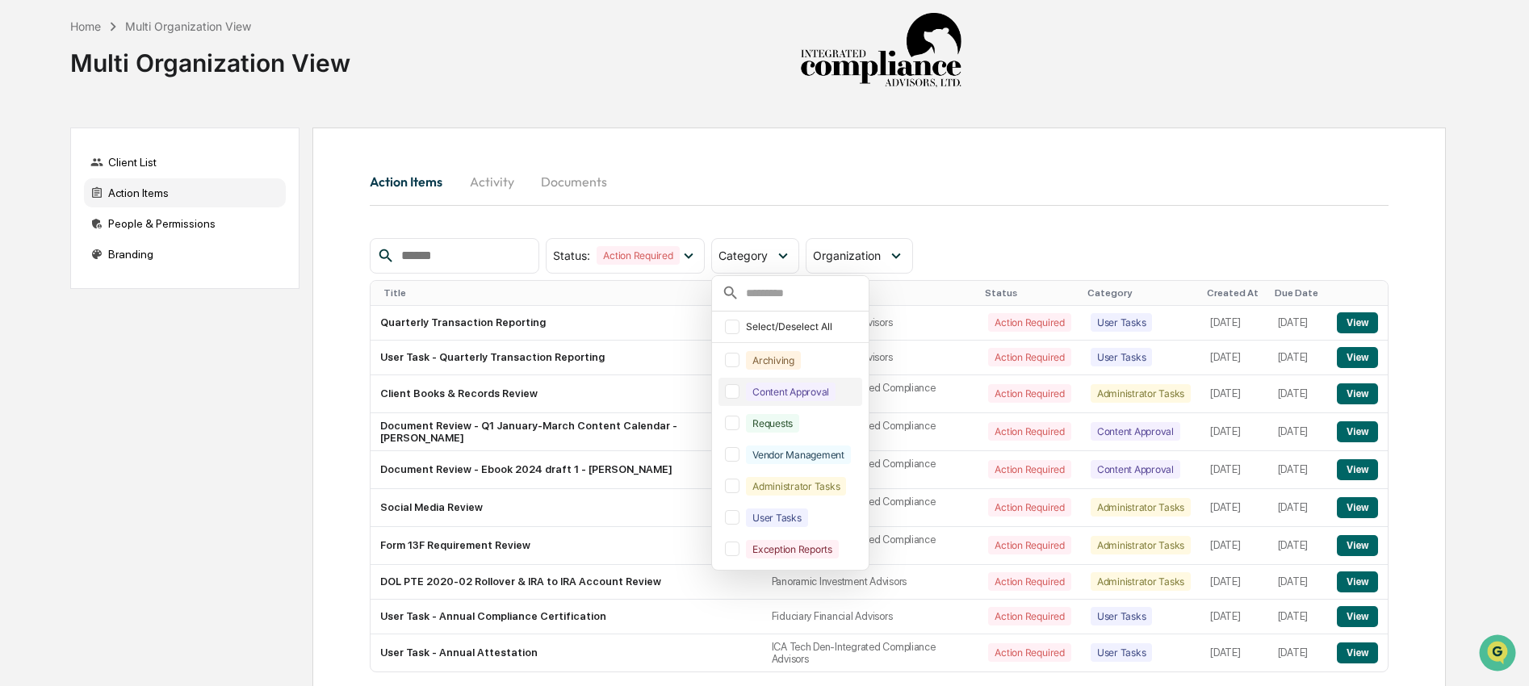
click at [795, 389] on div "Content Approval" at bounding box center [791, 392] width 90 height 19
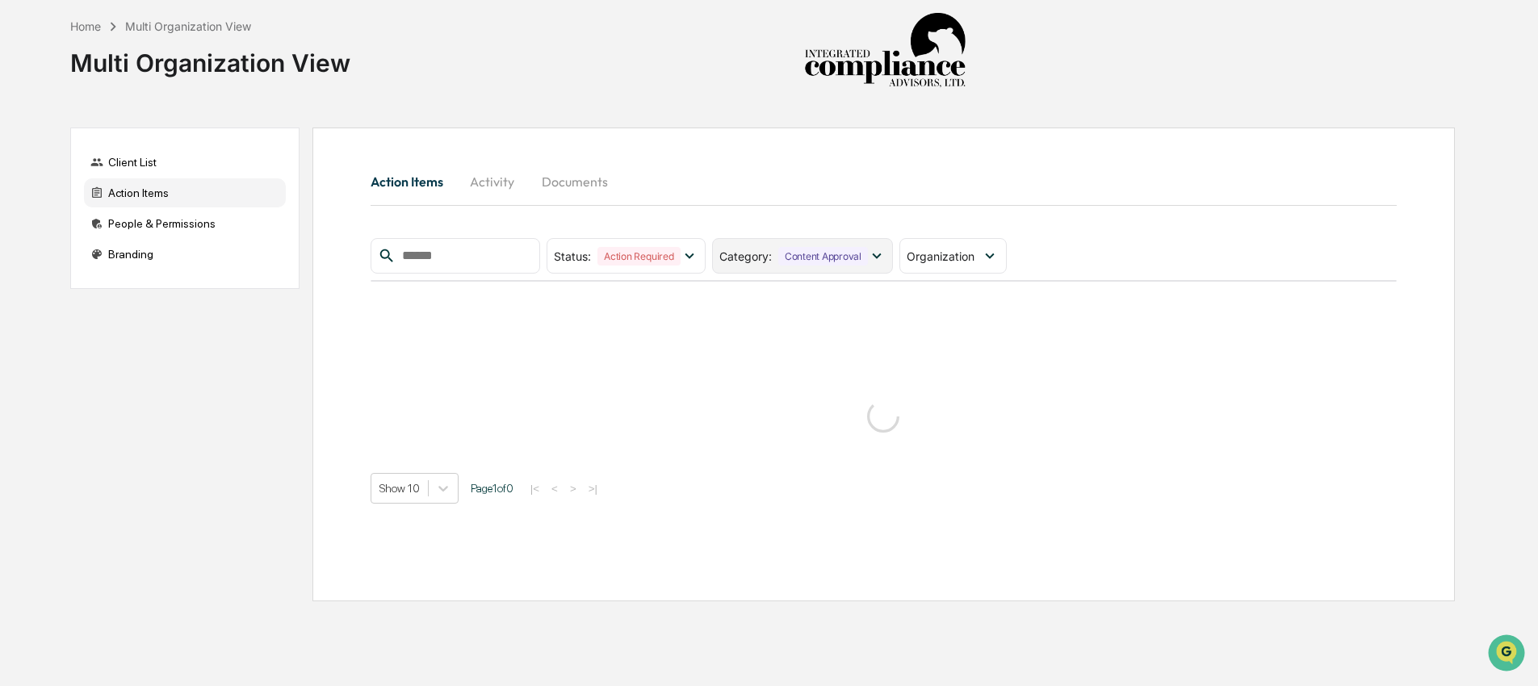
click at [836, 255] on div "Content Approval" at bounding box center [823, 256] width 90 height 19
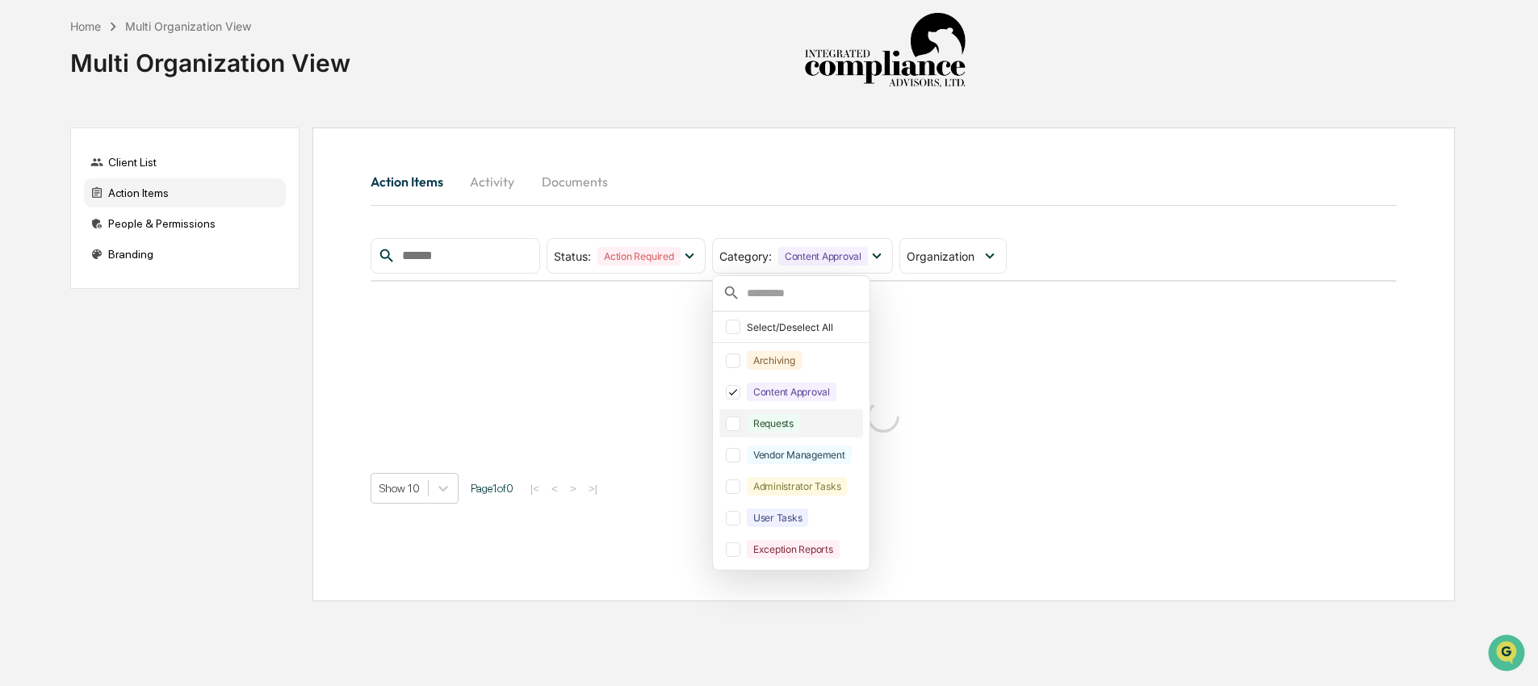
click at [796, 430] on div "Requests" at bounding box center [773, 423] width 53 height 19
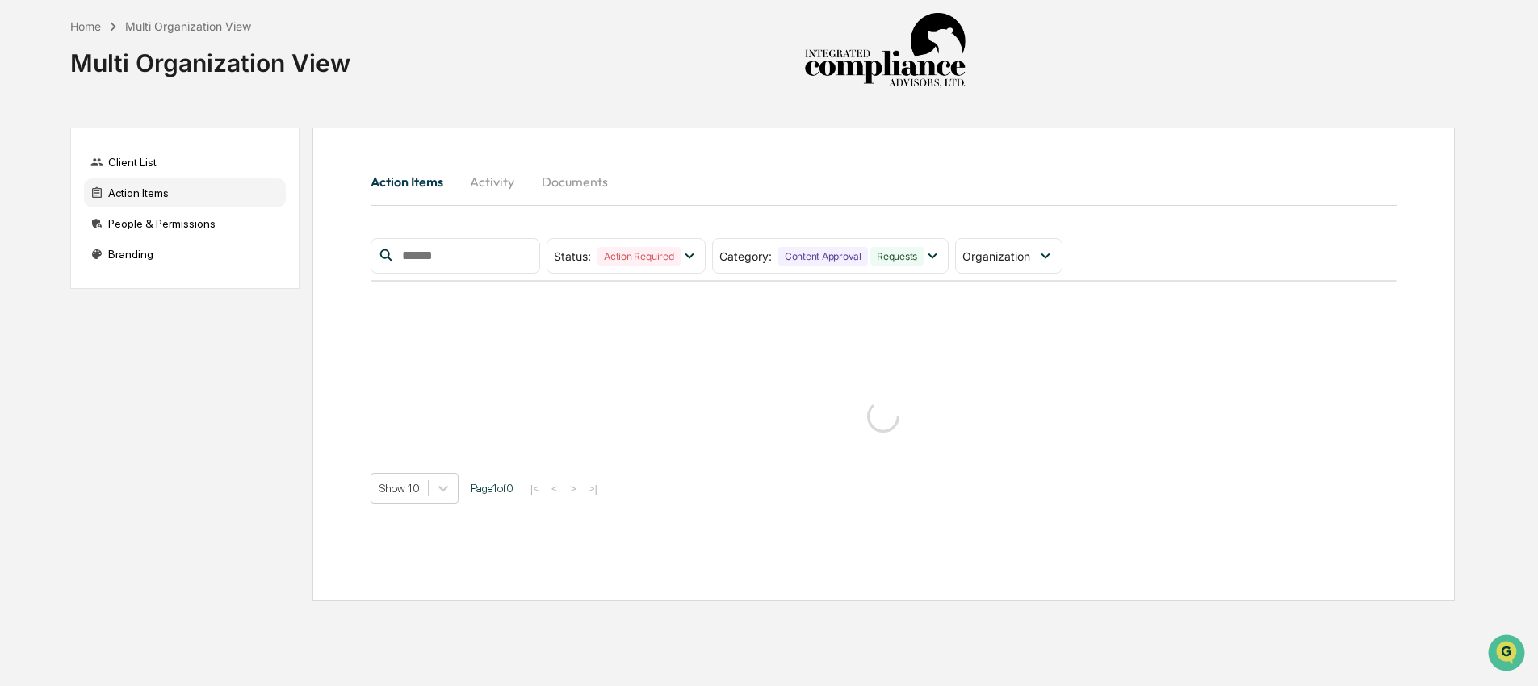
click at [1203, 187] on div "Action Items Activity Documents" at bounding box center [884, 181] width 1026 height 39
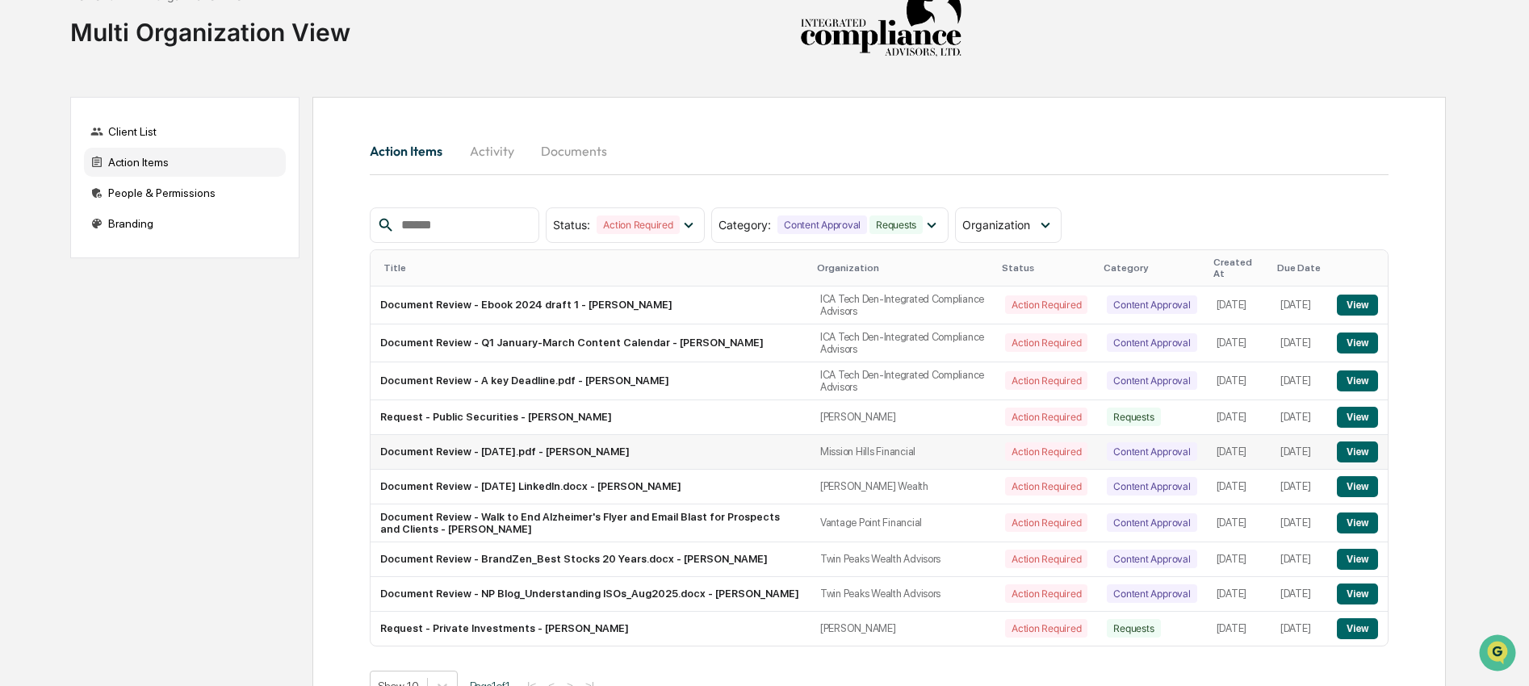
scroll to position [31, 0]
click at [1356, 569] on button "View" at bounding box center [1357, 558] width 41 height 21
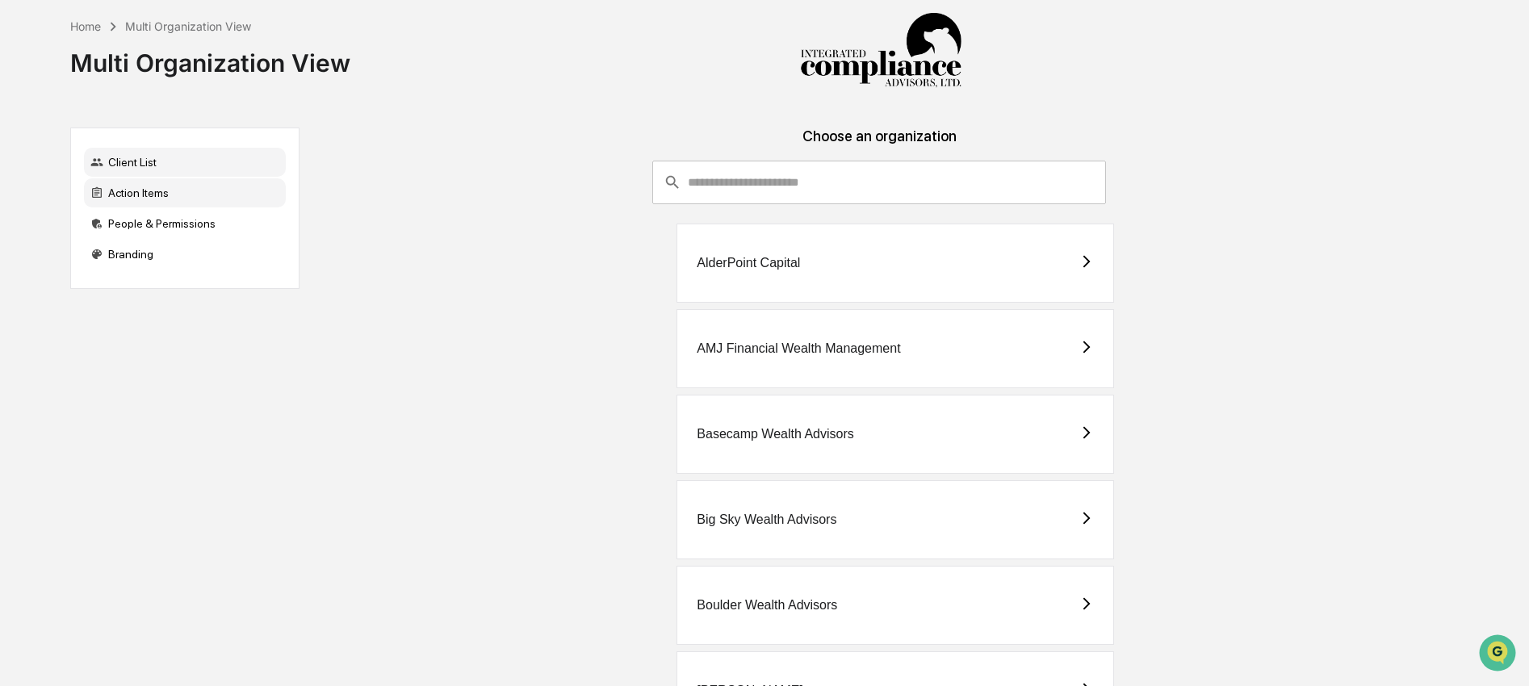
click at [174, 198] on div "Action Items" at bounding box center [185, 192] width 202 height 29
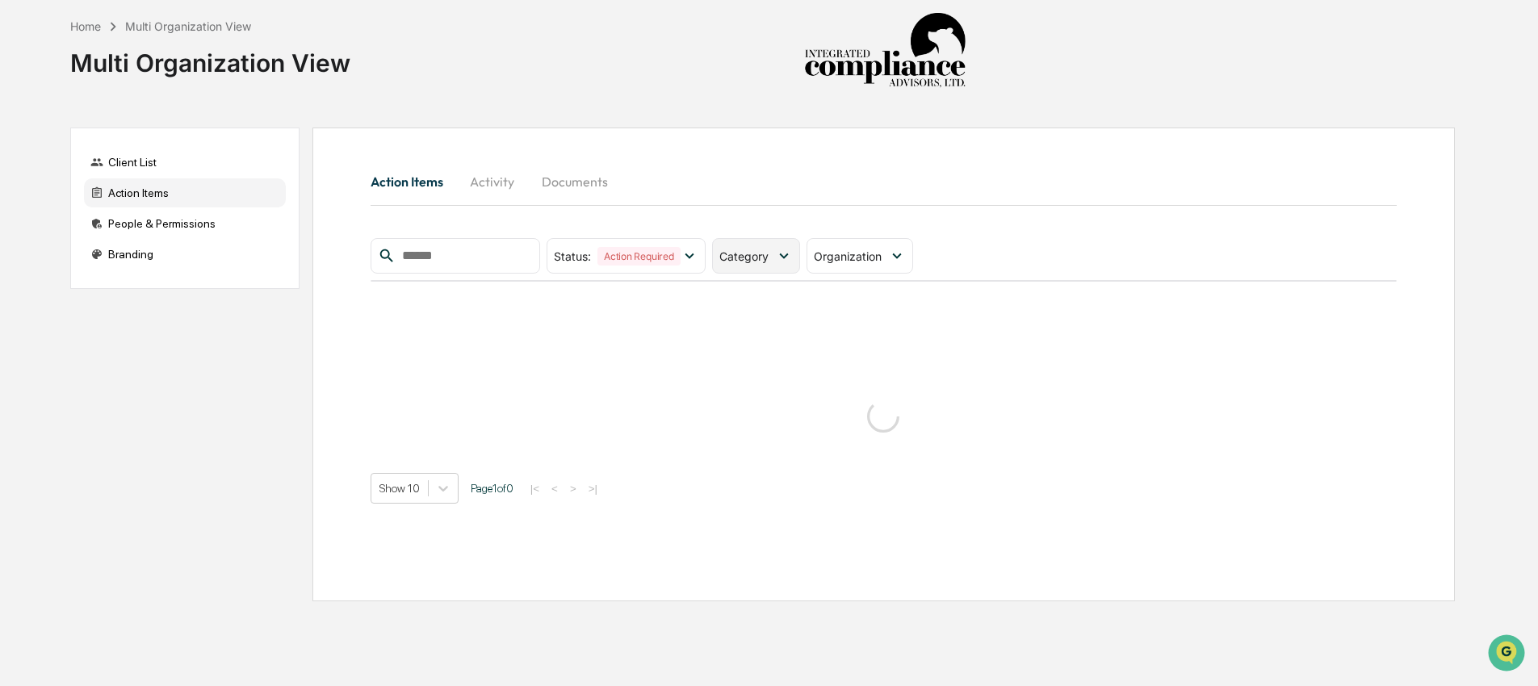
drag, startPoint x: 760, startPoint y: 260, endPoint x: 775, endPoint y: 270, distance: 18.1
click at [761, 260] on span "Category" at bounding box center [743, 256] width 49 height 14
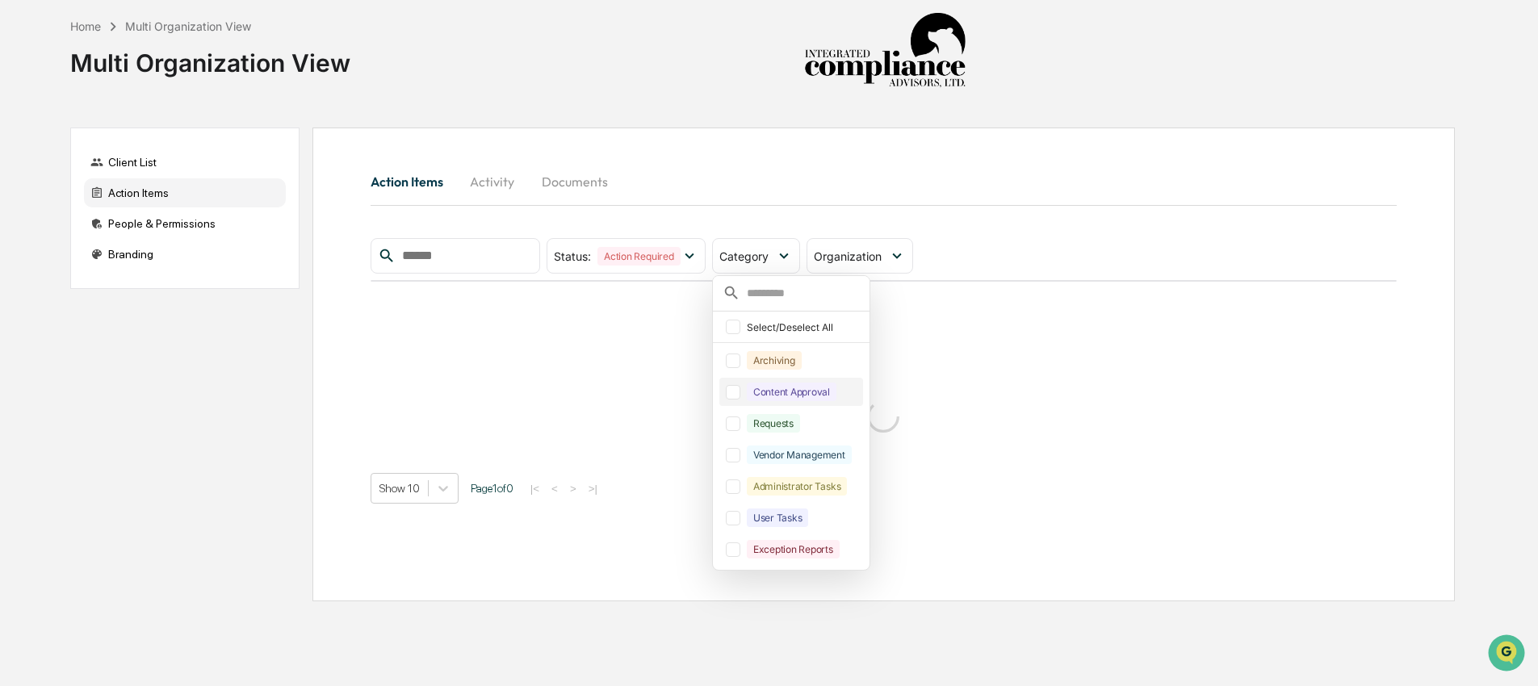
click at [773, 386] on div "Content Approval" at bounding box center [792, 392] width 90 height 19
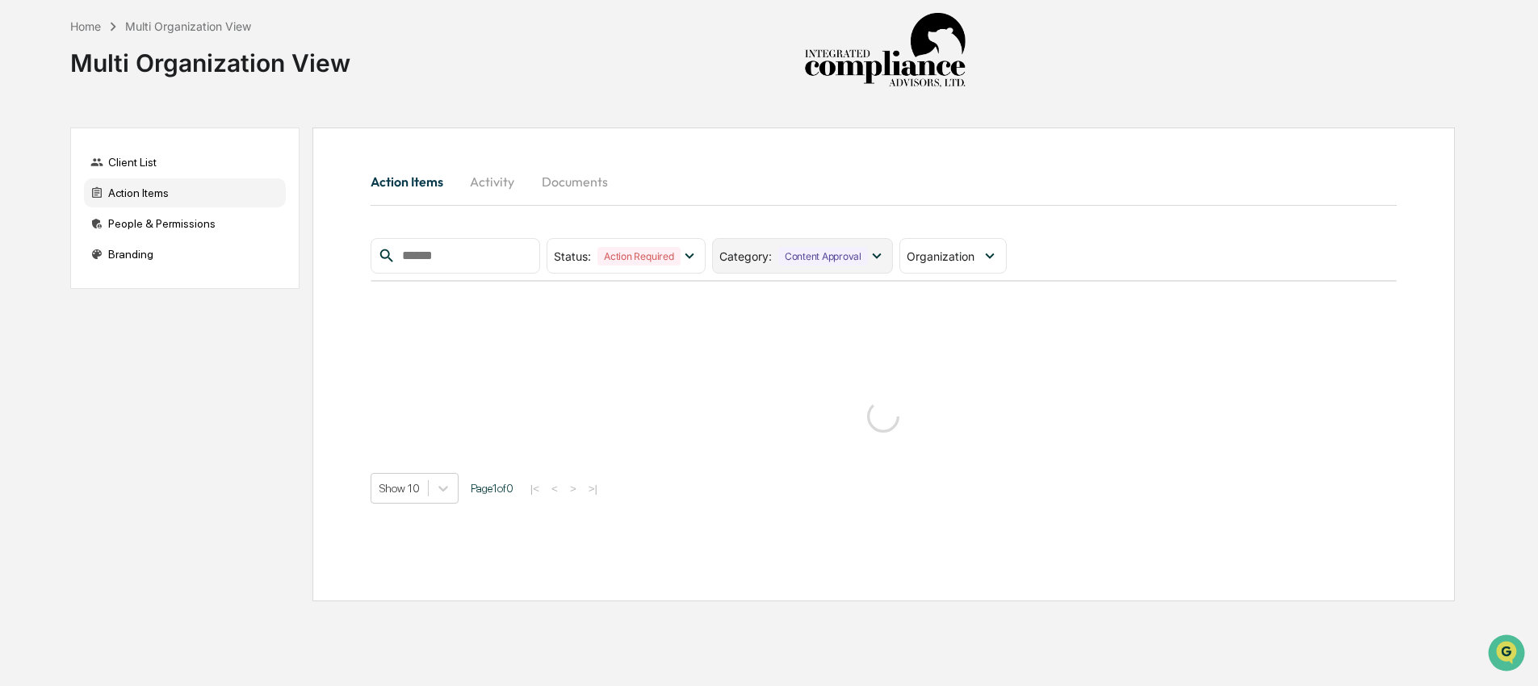
click at [841, 259] on div "Content Approval" at bounding box center [823, 256] width 90 height 19
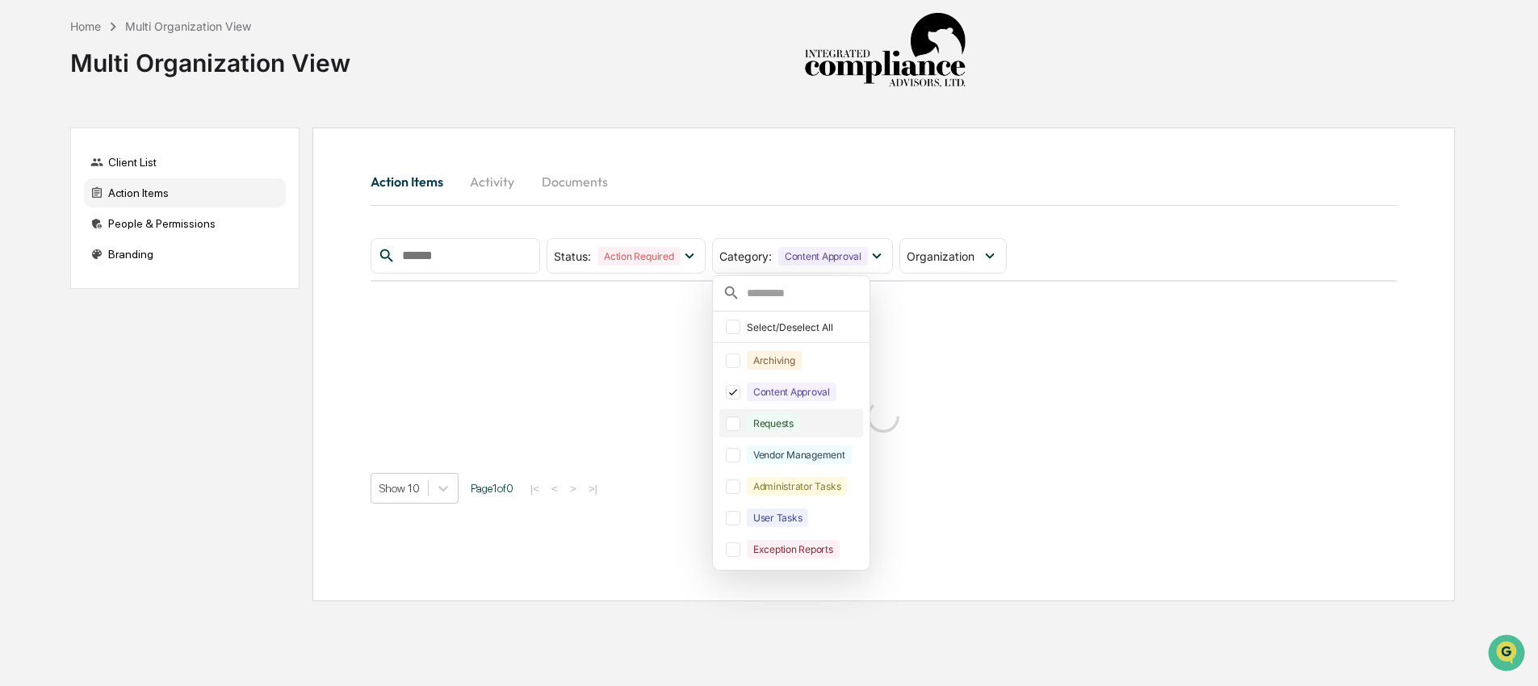
click at [786, 426] on div "Requests" at bounding box center [773, 423] width 53 height 19
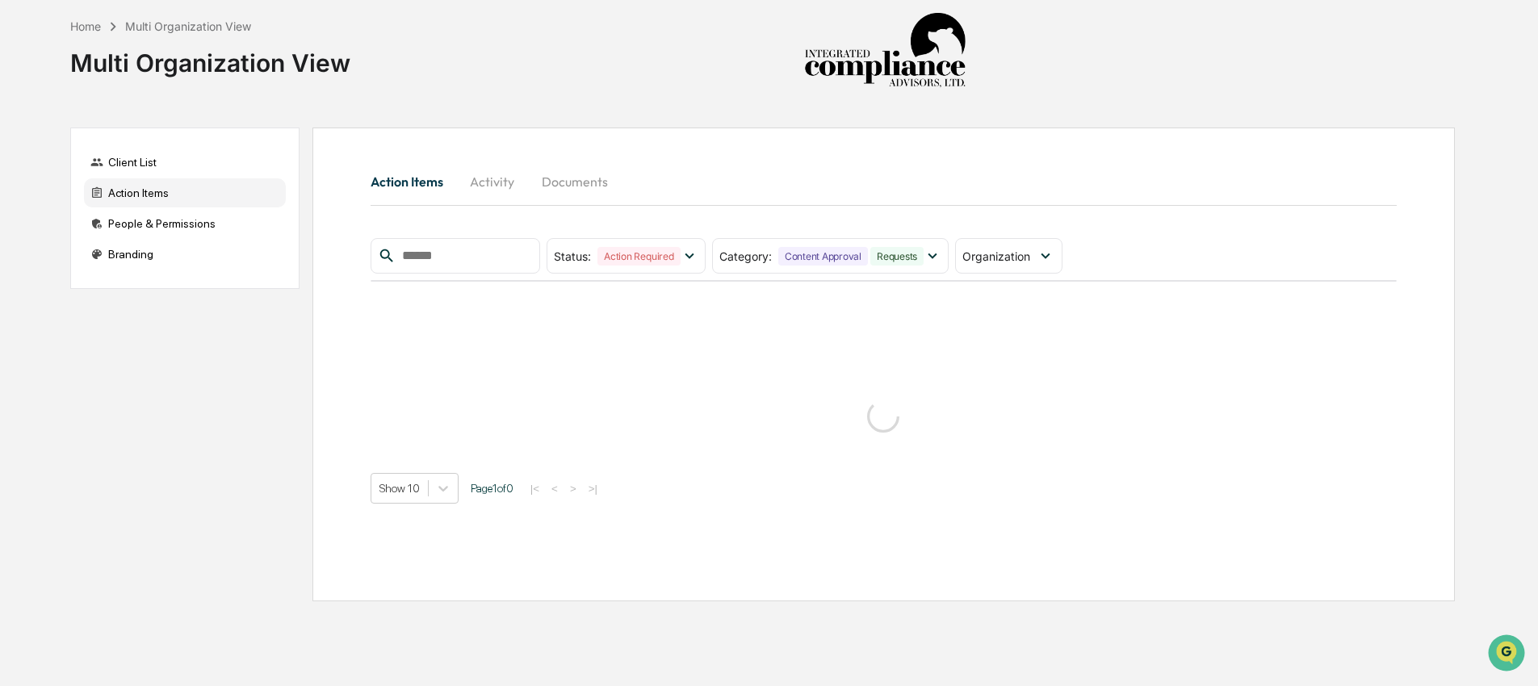
click at [941, 178] on div "Action Items Activity Documents" at bounding box center [884, 181] width 1026 height 39
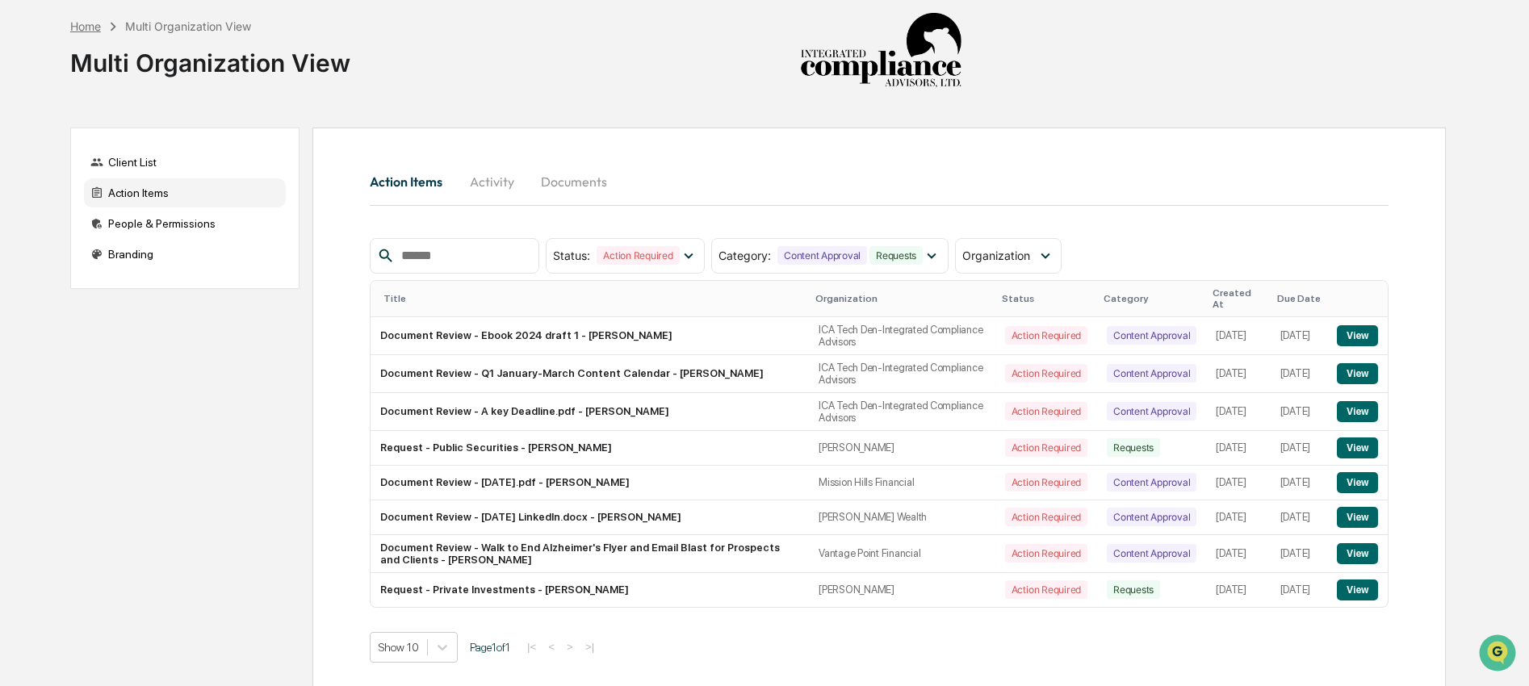
click at [90, 25] on div "Home" at bounding box center [85, 26] width 31 height 14
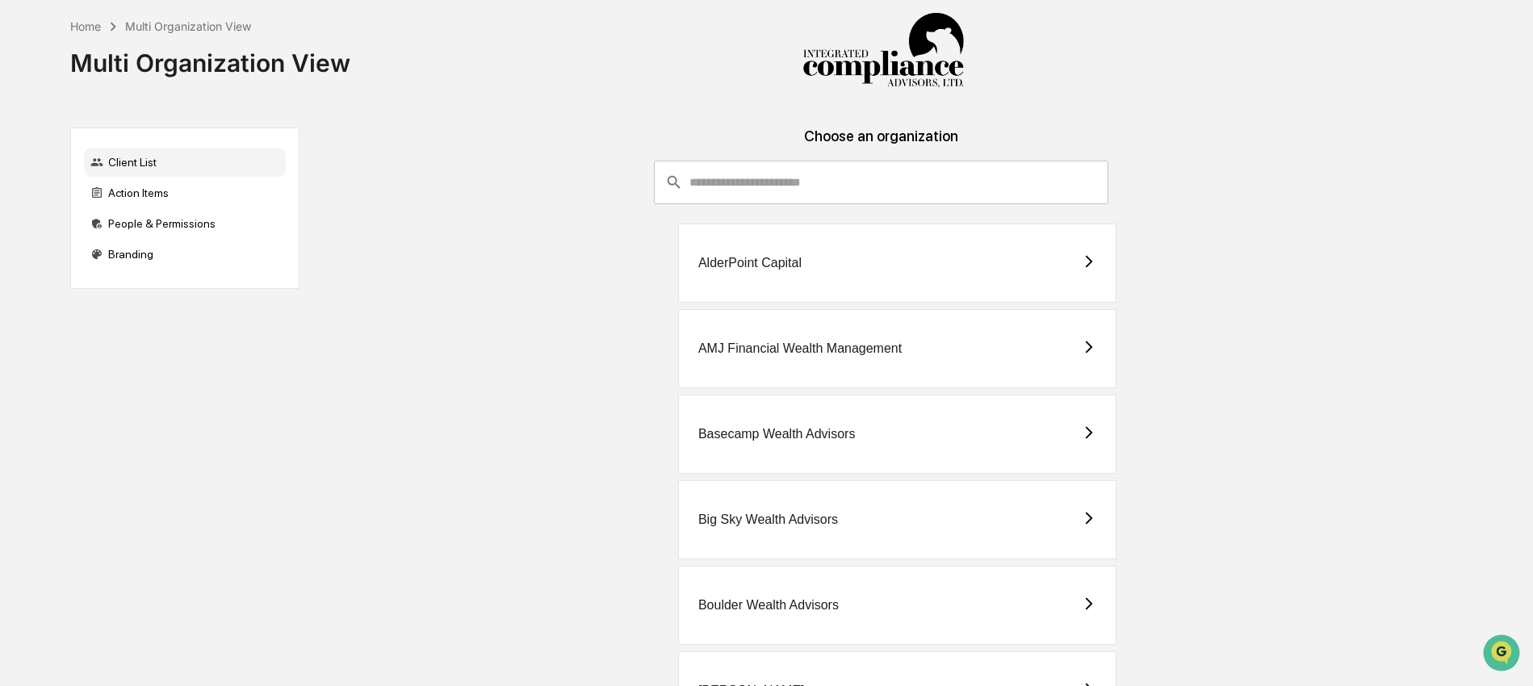
click at [862, 175] on input "consultant-dashboard__filter-organizations-search-bar" at bounding box center [899, 183] width 419 height 44
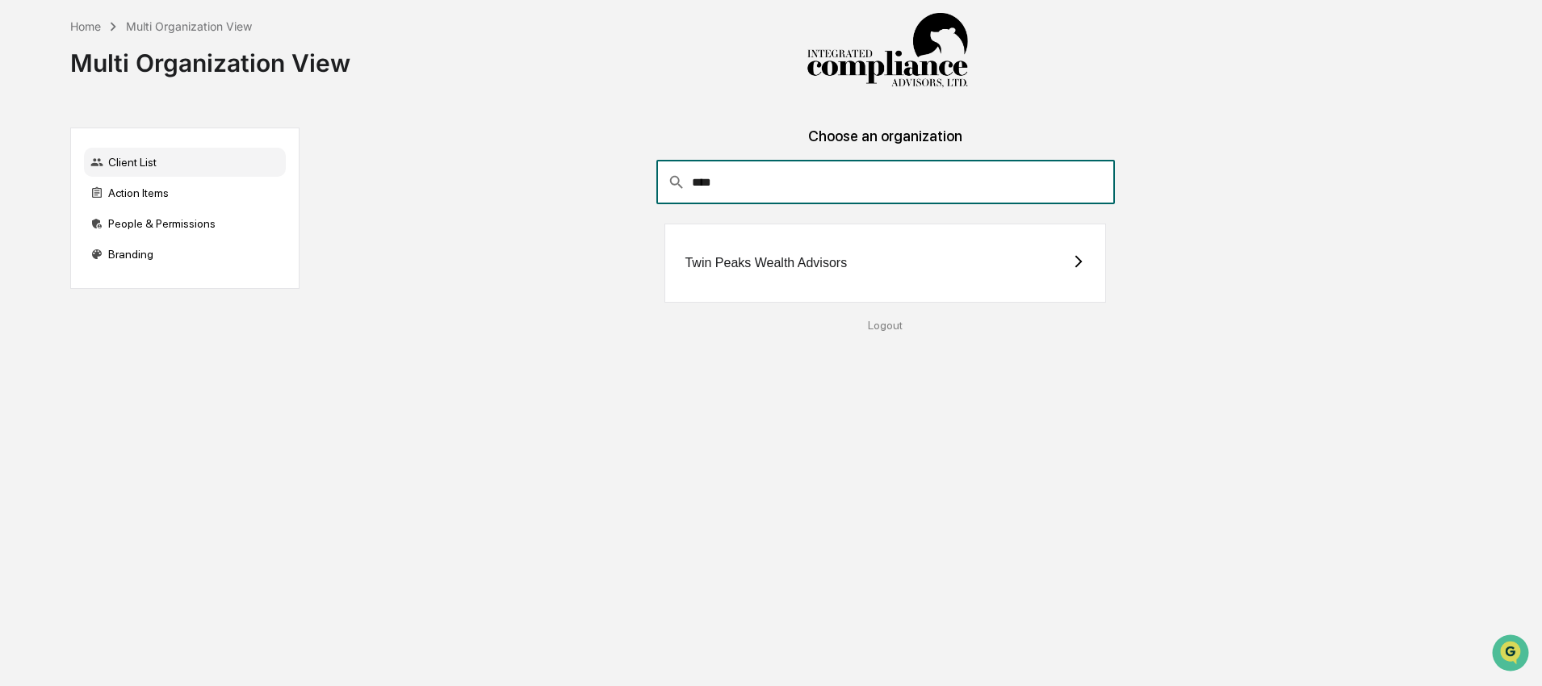
type input "****"
click at [819, 256] on div "Twin Peaks Wealth Advisors" at bounding box center [766, 263] width 162 height 15
